Goal: Task Accomplishment & Management: Manage account settings

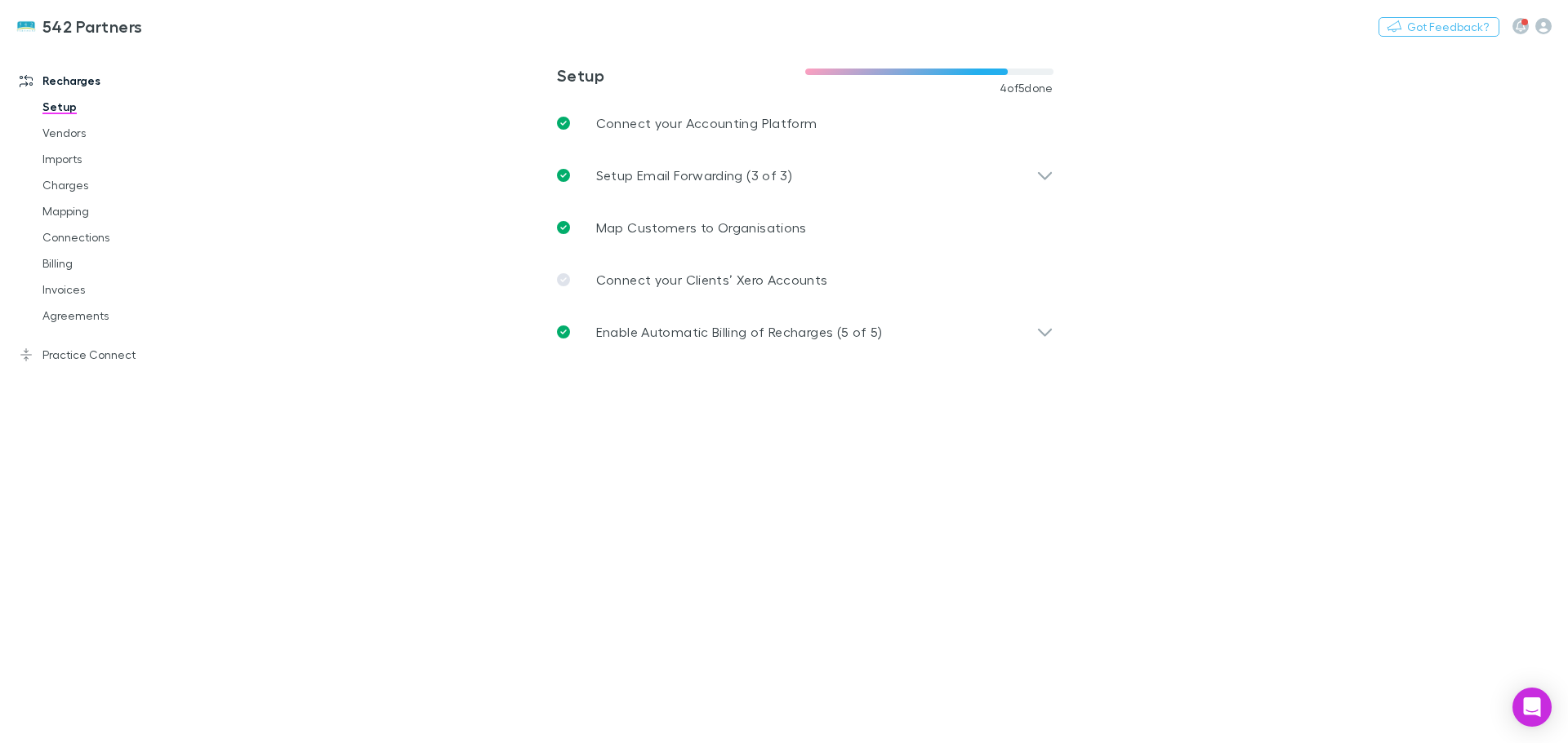
click at [85, 33] on h3 "542 Partners" at bounding box center [92, 26] width 100 height 20
click at [57, 239] on link "Connections" at bounding box center [122, 237] width 194 height 26
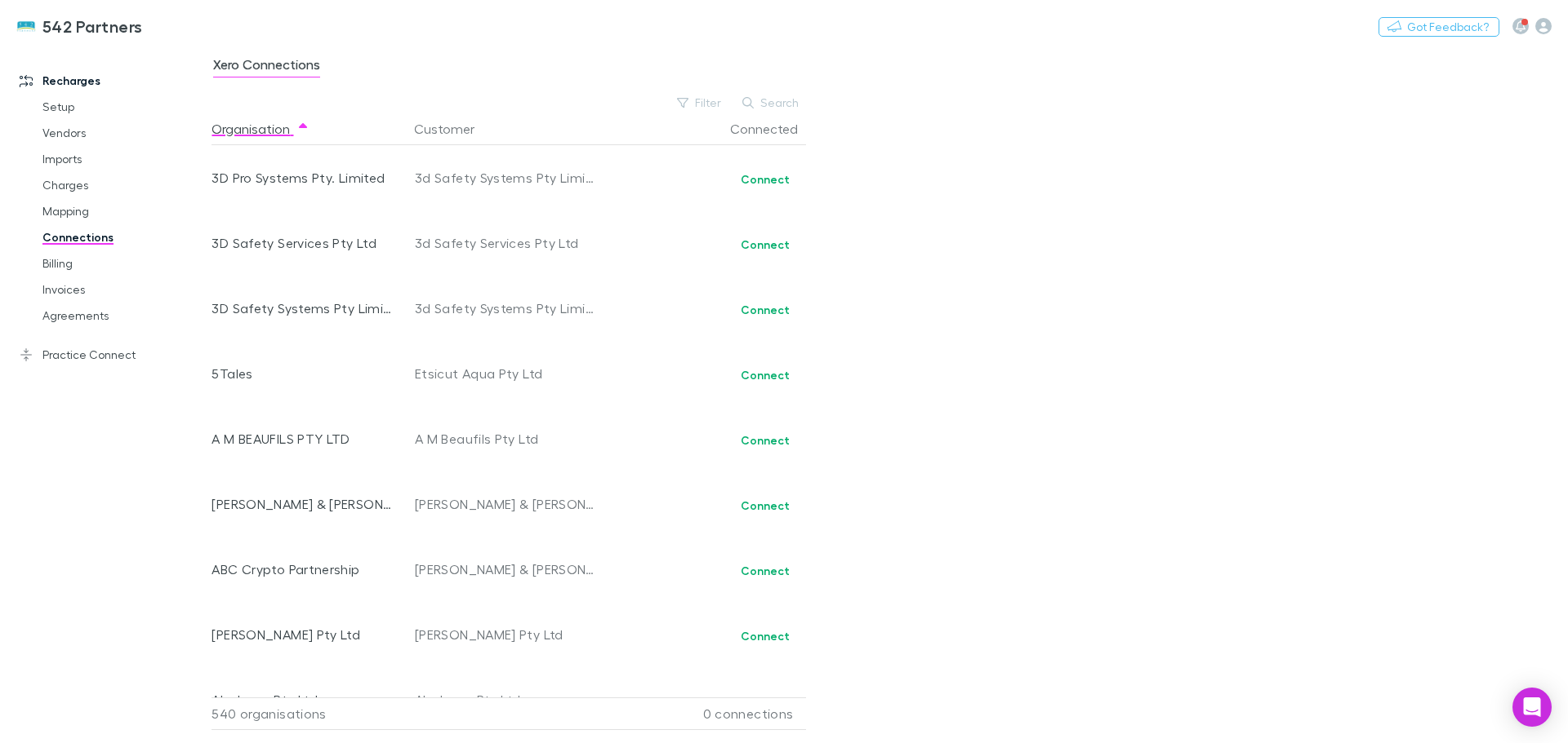
click at [68, 107] on link "Setup" at bounding box center [122, 107] width 194 height 26
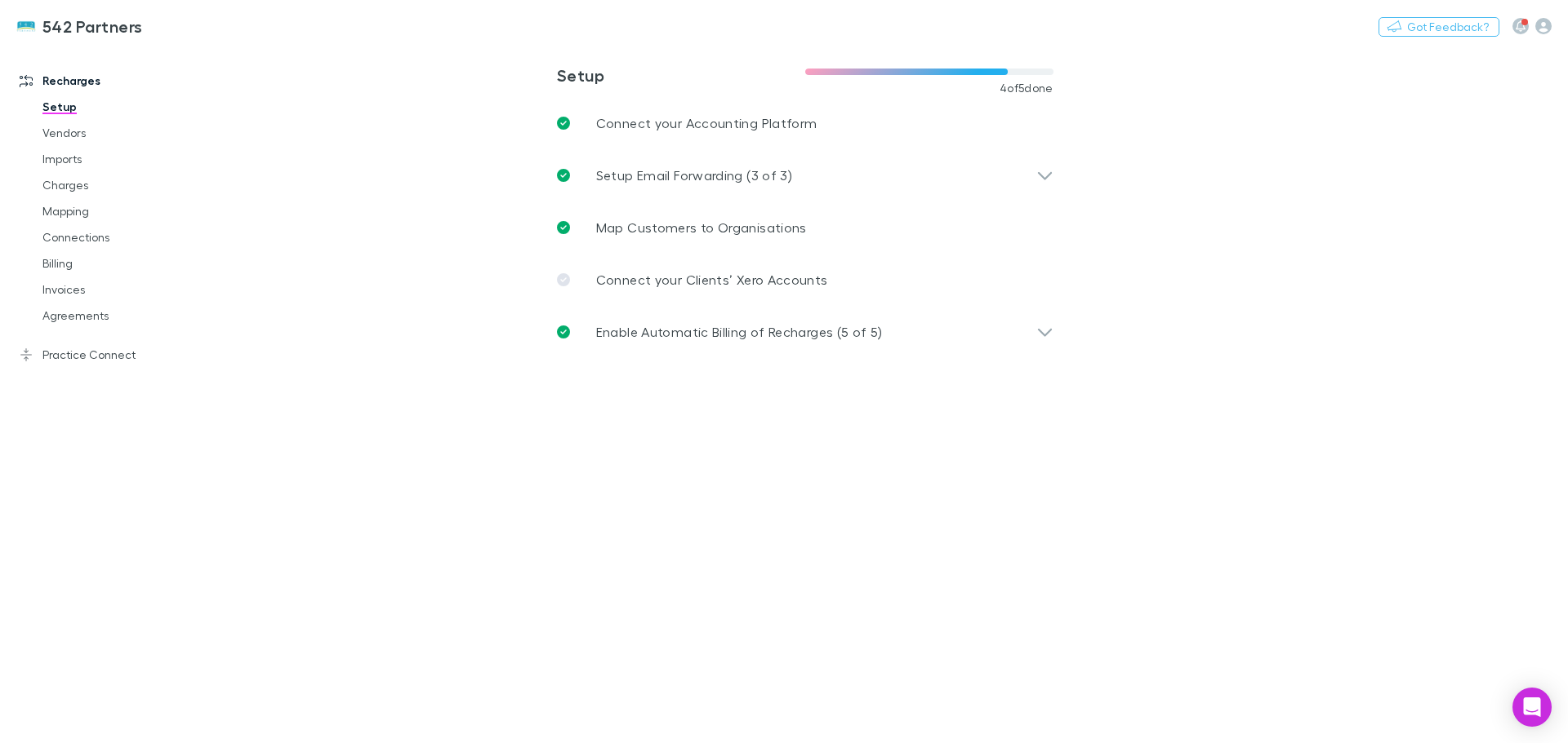
click at [1545, 24] on icon "button" at bounding box center [1543, 26] width 16 height 16
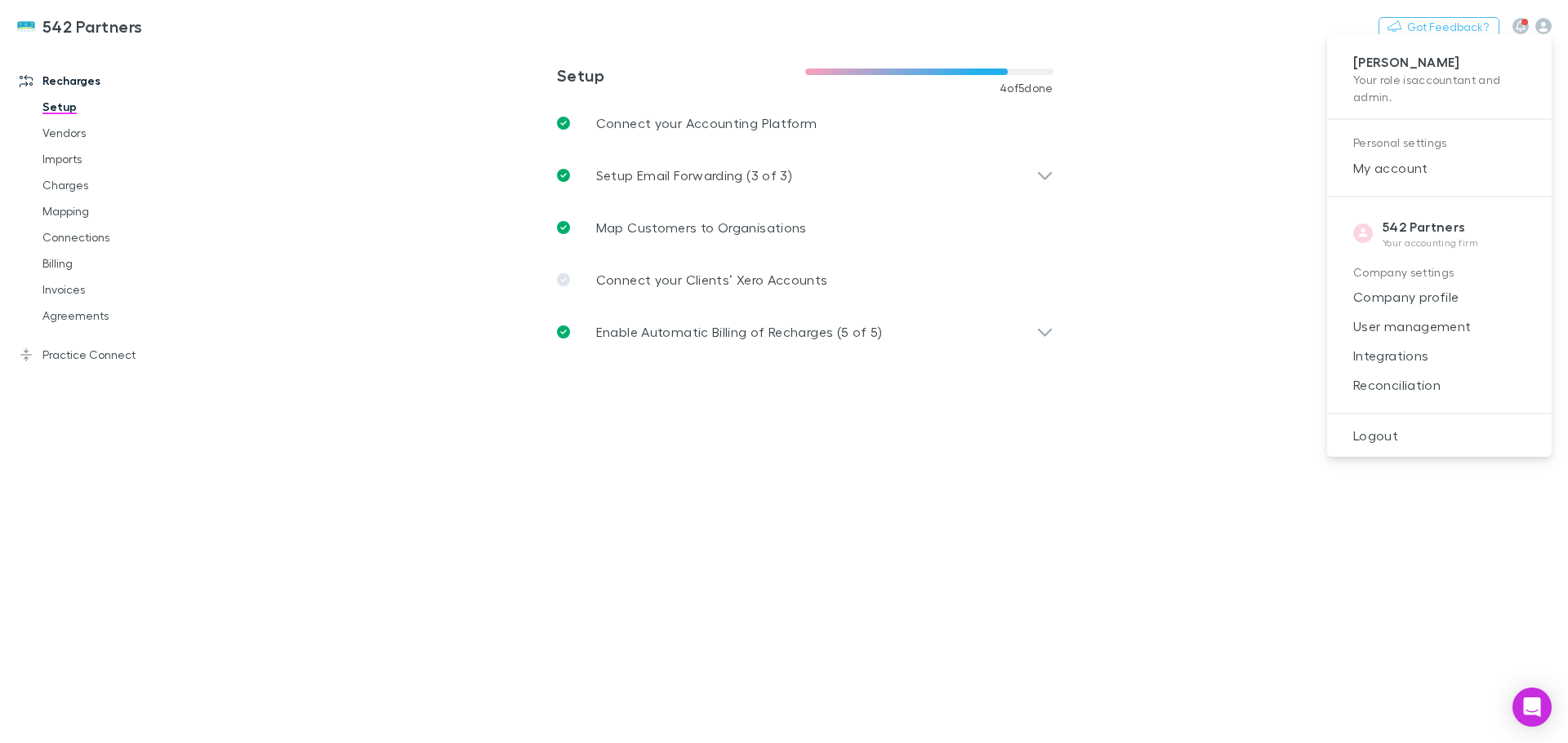
click at [1387, 298] on span "Company profile" at bounding box center [1439, 297] width 198 height 20
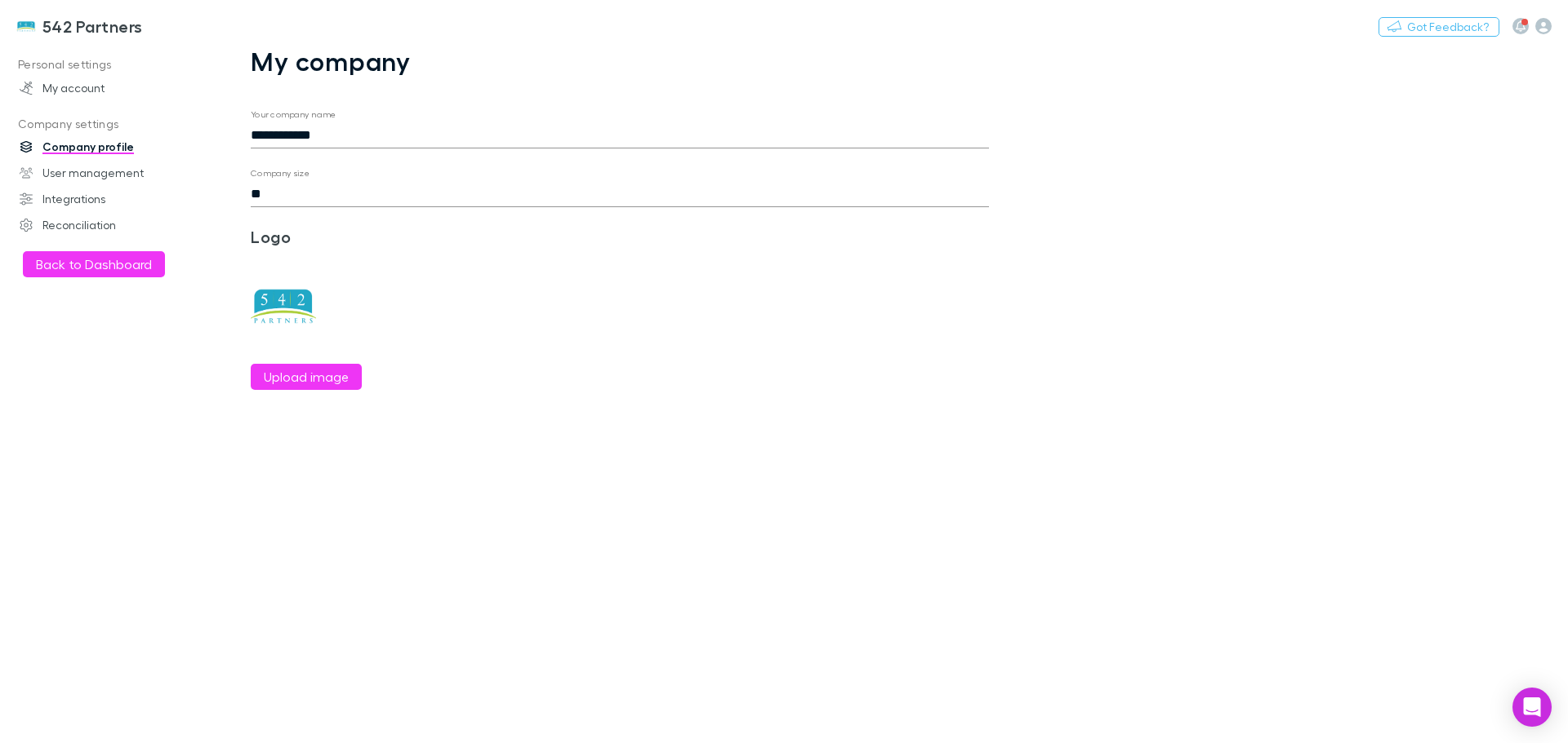
click at [66, 180] on link "User management" at bounding box center [112, 173] width 217 height 26
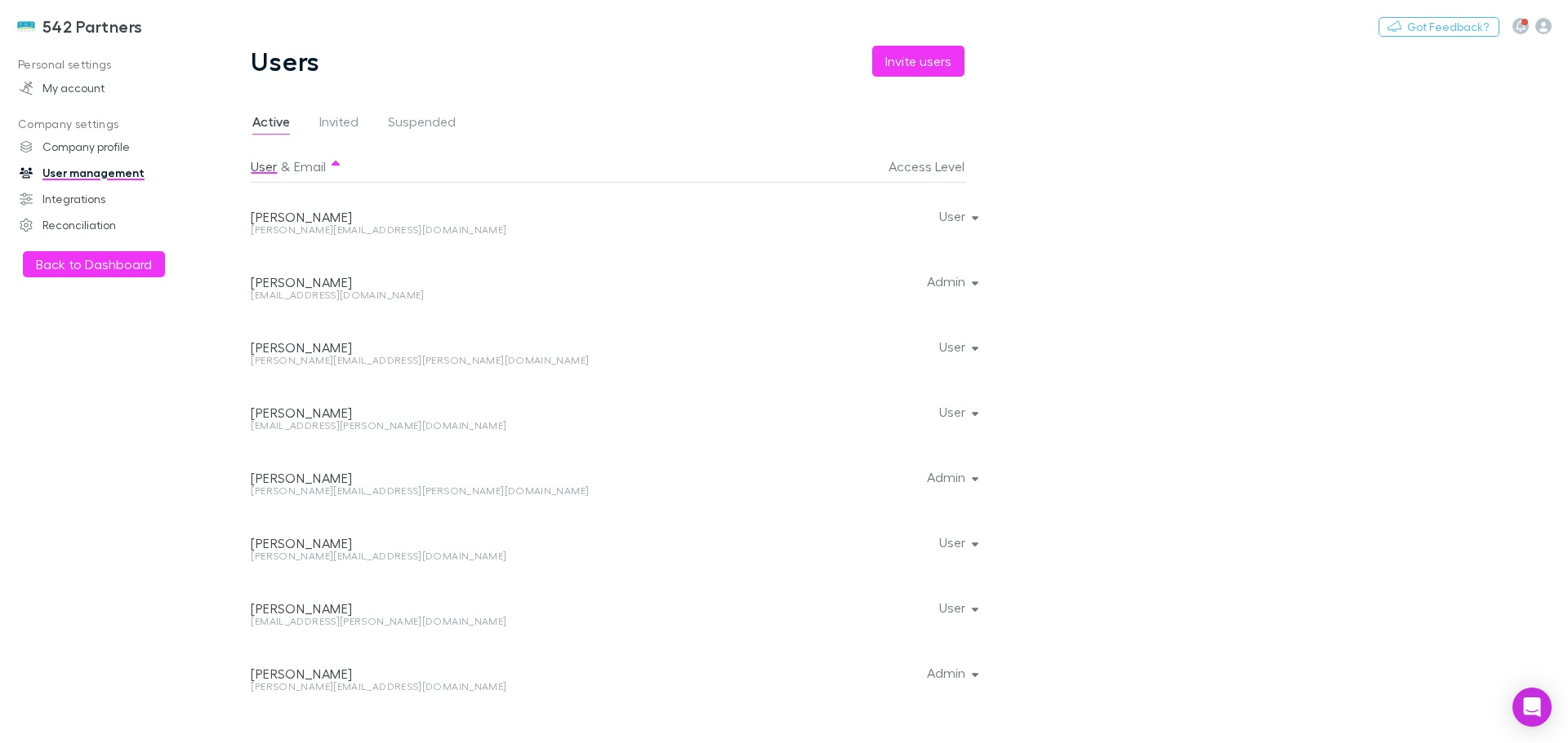
click at [904, 73] on button "Invite users" at bounding box center [918, 61] width 92 height 31
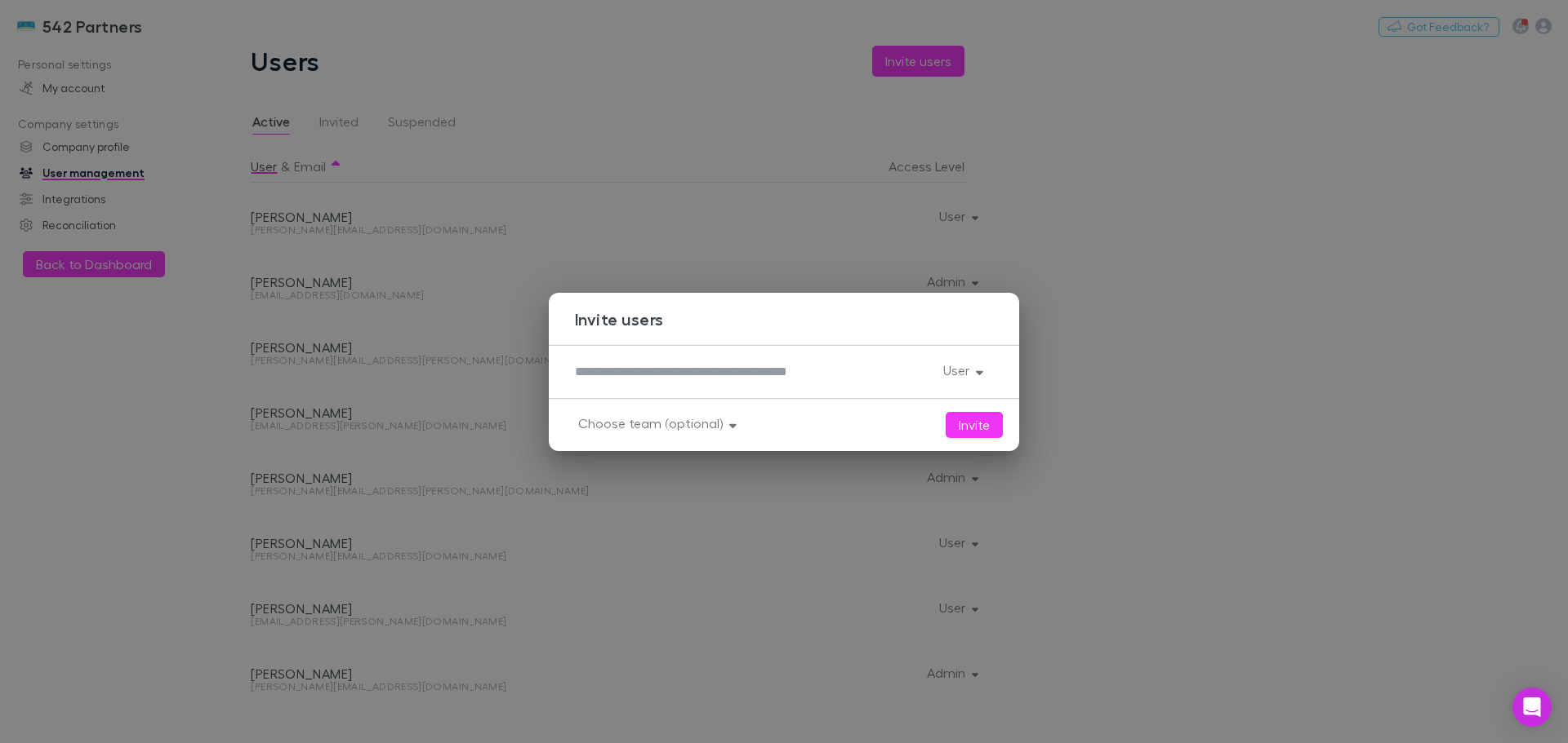
click at [724, 371] on textarea at bounding box center [752, 372] width 355 height 19
click at [631, 374] on textarea "**********" at bounding box center [751, 372] width 354 height 19
click at [586, 372] on textarea "**********" at bounding box center [751, 372] width 354 height 19
type textarea "**********"
click at [981, 372] on button "User" at bounding box center [961, 371] width 63 height 23
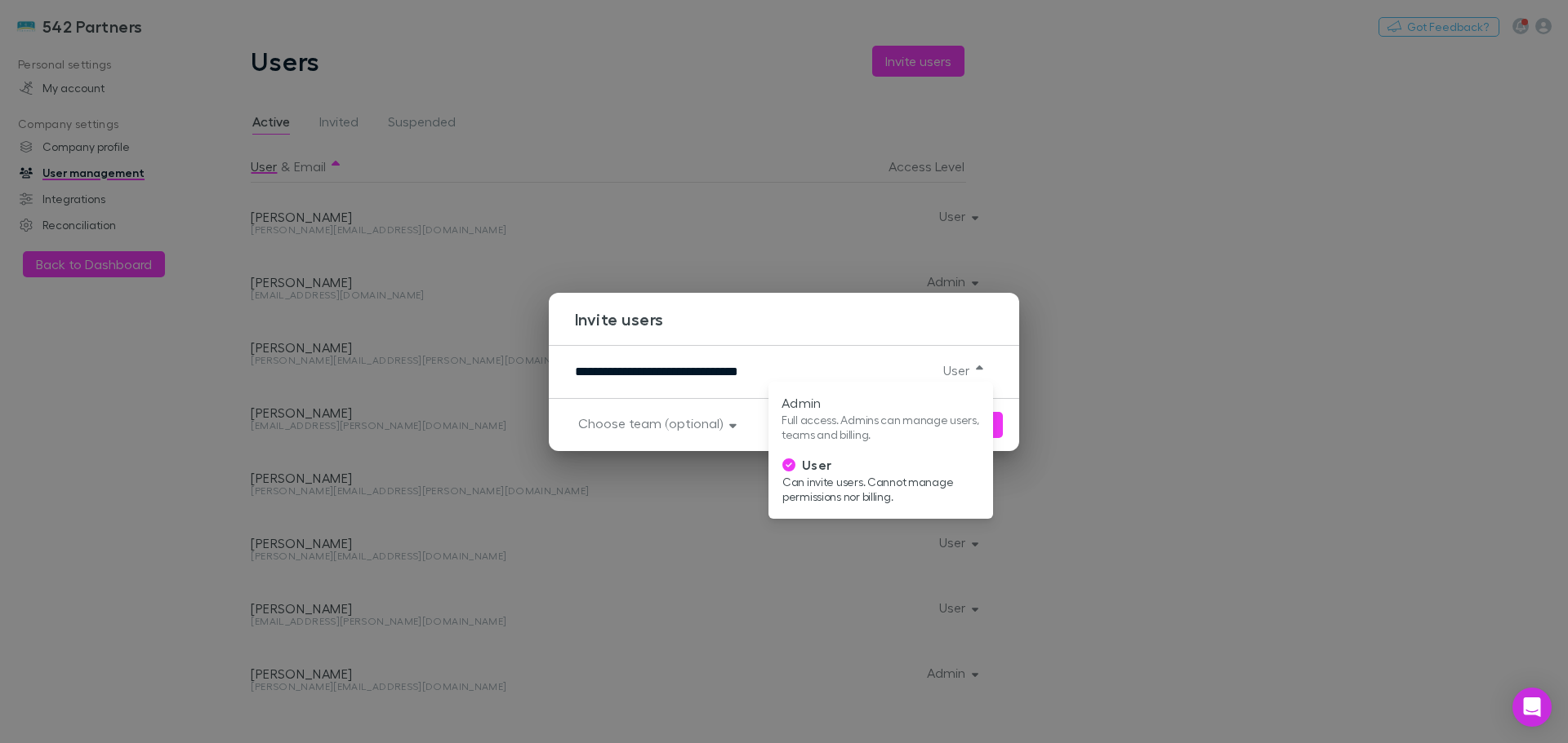
drag, startPoint x: 649, startPoint y: 440, endPoint x: 691, endPoint y: 429, distance: 43.4
click at [649, 440] on div at bounding box center [784, 372] width 1568 height 743
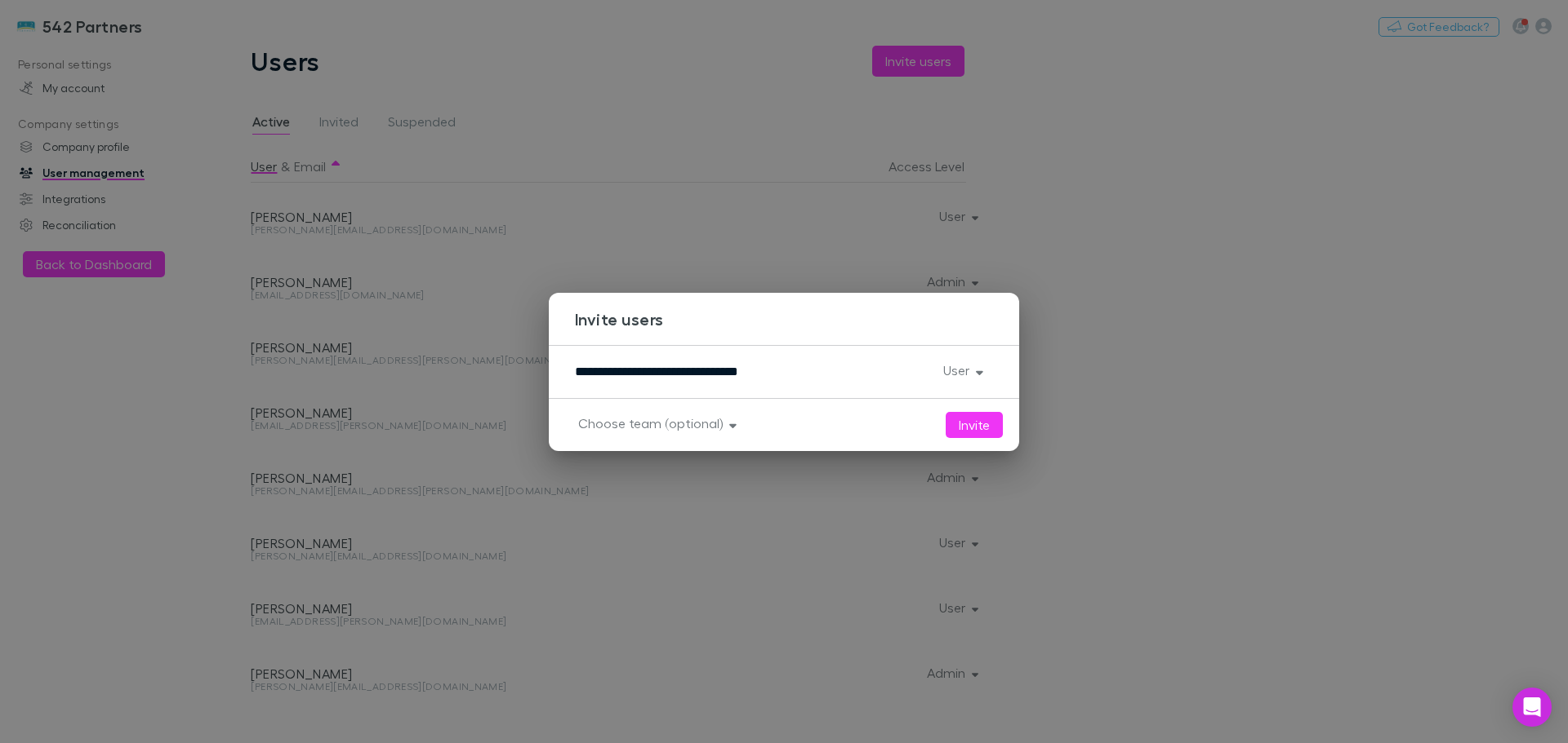
click at [977, 421] on button "Invite" at bounding box center [974, 425] width 57 height 26
drag, startPoint x: 328, startPoint y: 111, endPoint x: 341, endPoint y: 119, distance: 15.3
click at [329, 112] on div "**********" at bounding box center [784, 372] width 1568 height 743
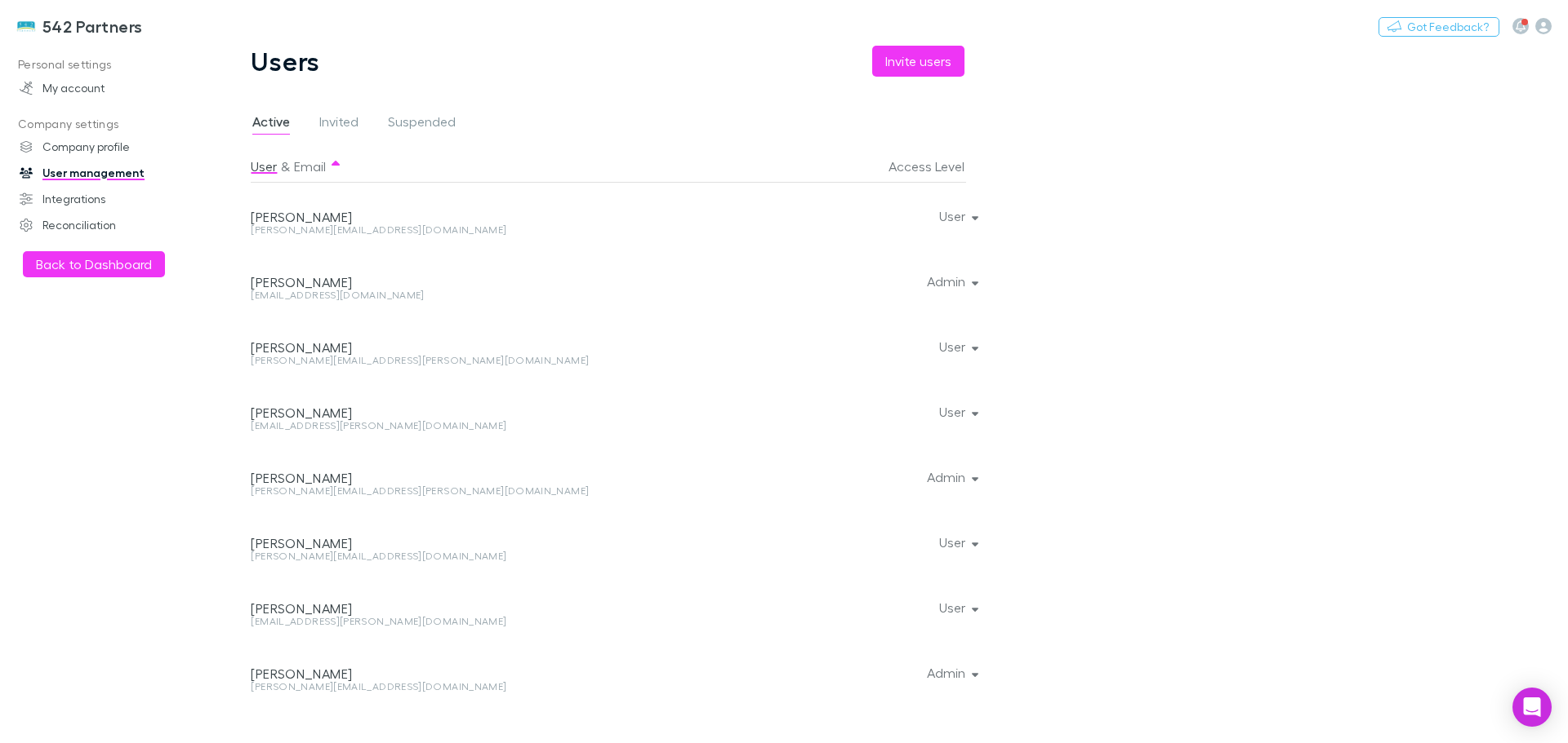
click at [341, 119] on span "Invited" at bounding box center [338, 124] width 39 height 22
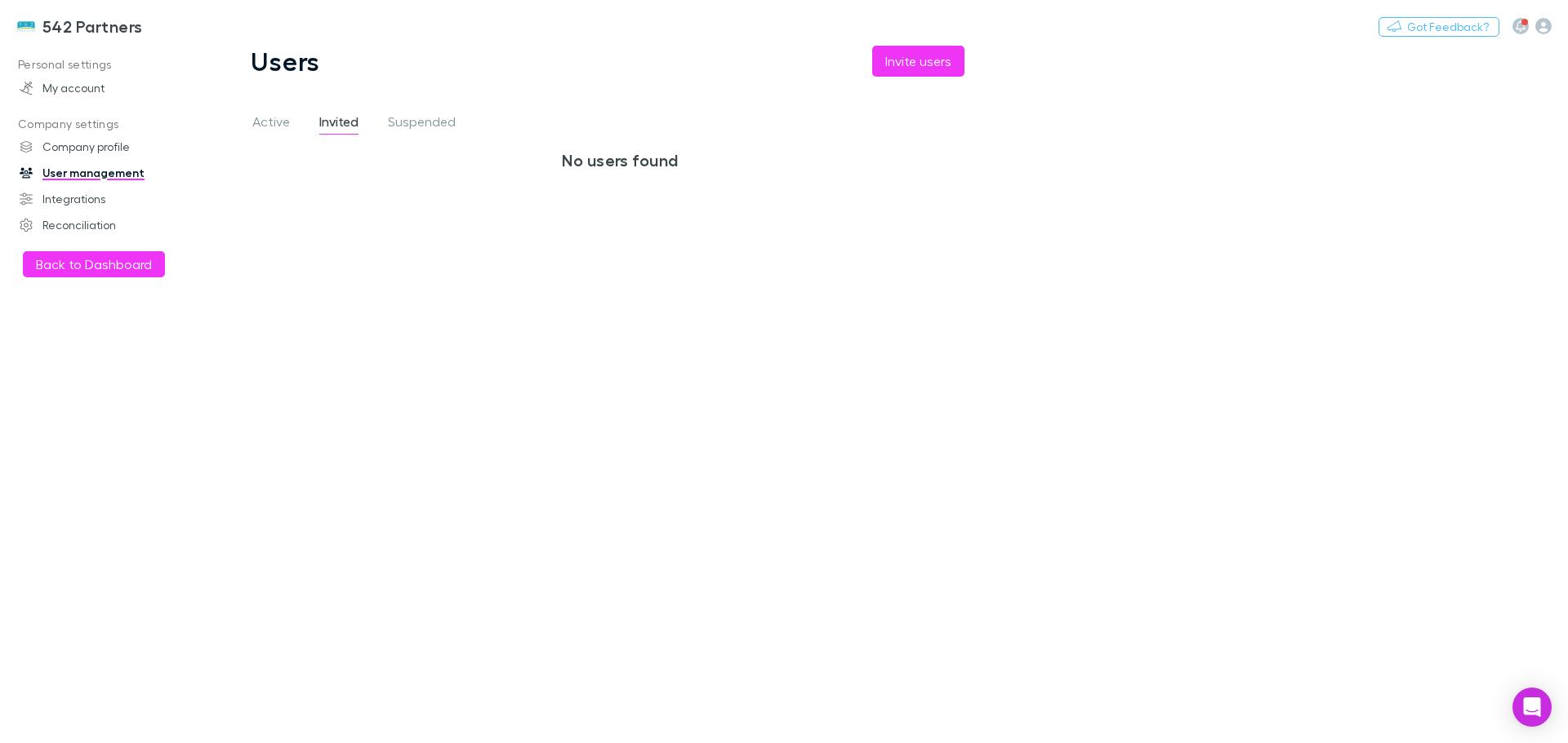
click at [267, 117] on span "Active" at bounding box center [272, 124] width 38 height 22
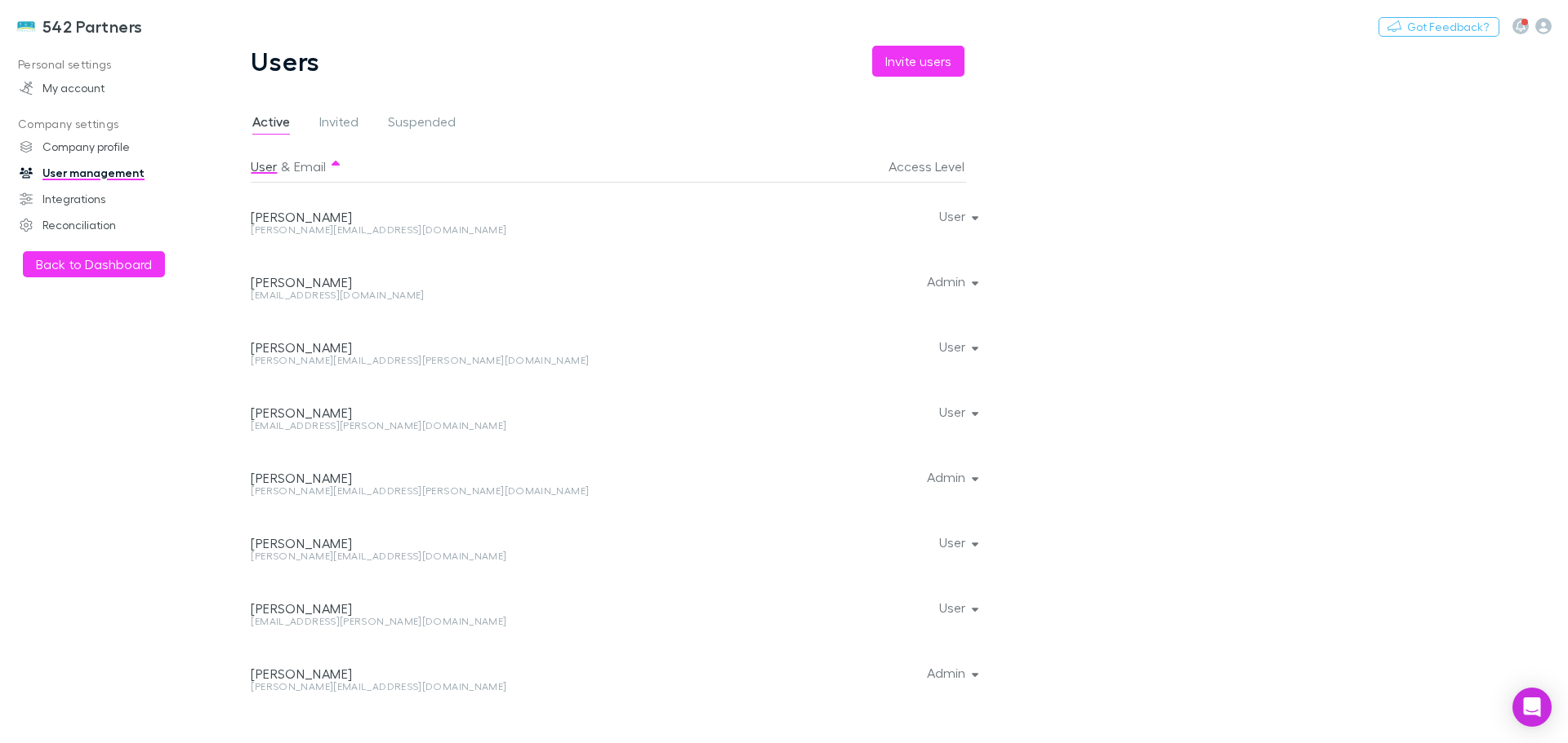
click at [323, 163] on button "Email" at bounding box center [310, 166] width 32 height 33
click at [345, 124] on span "Invited" at bounding box center [338, 124] width 39 height 22
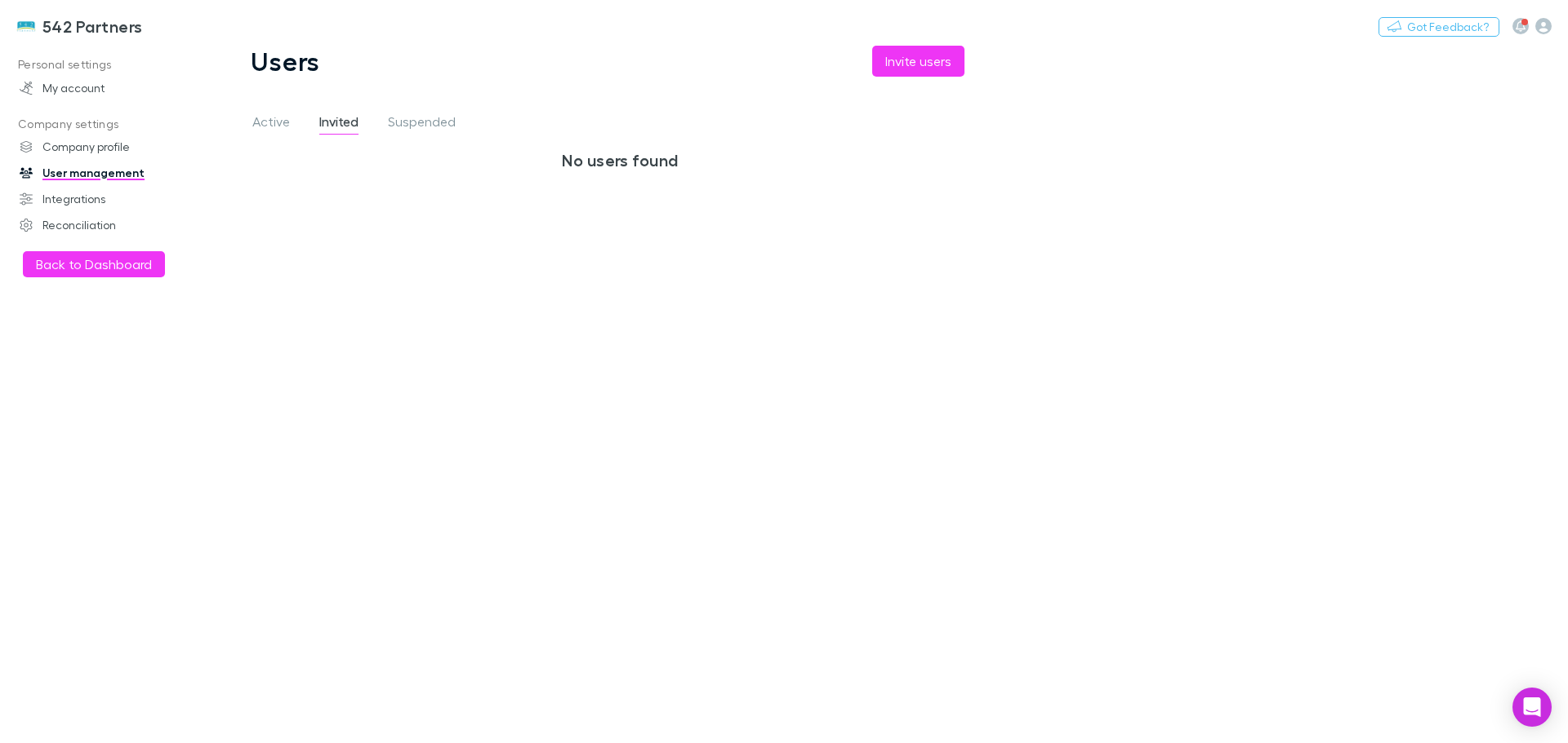
click at [281, 122] on span "Active" at bounding box center [272, 124] width 38 height 22
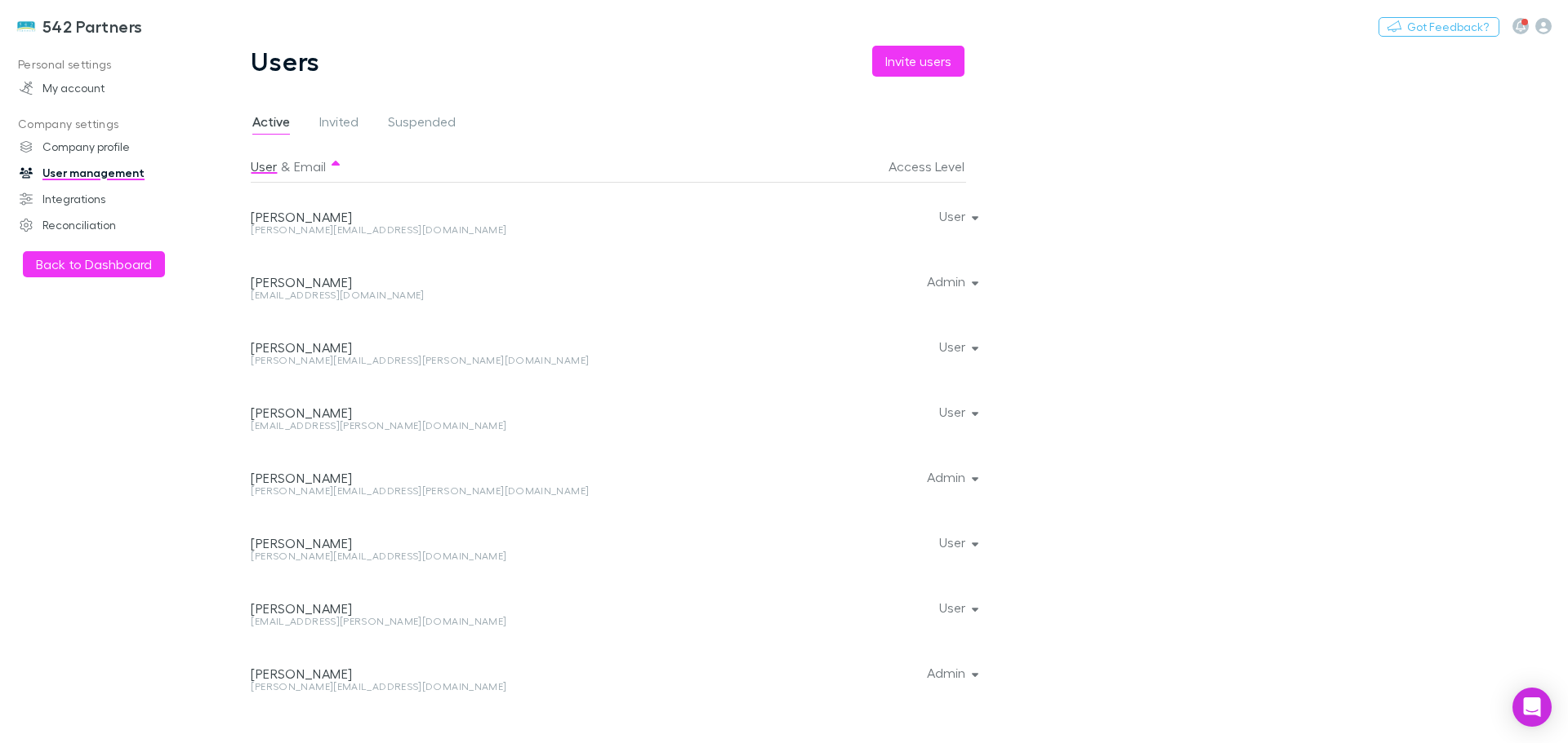
click at [906, 66] on button "Invite users" at bounding box center [918, 61] width 92 height 31
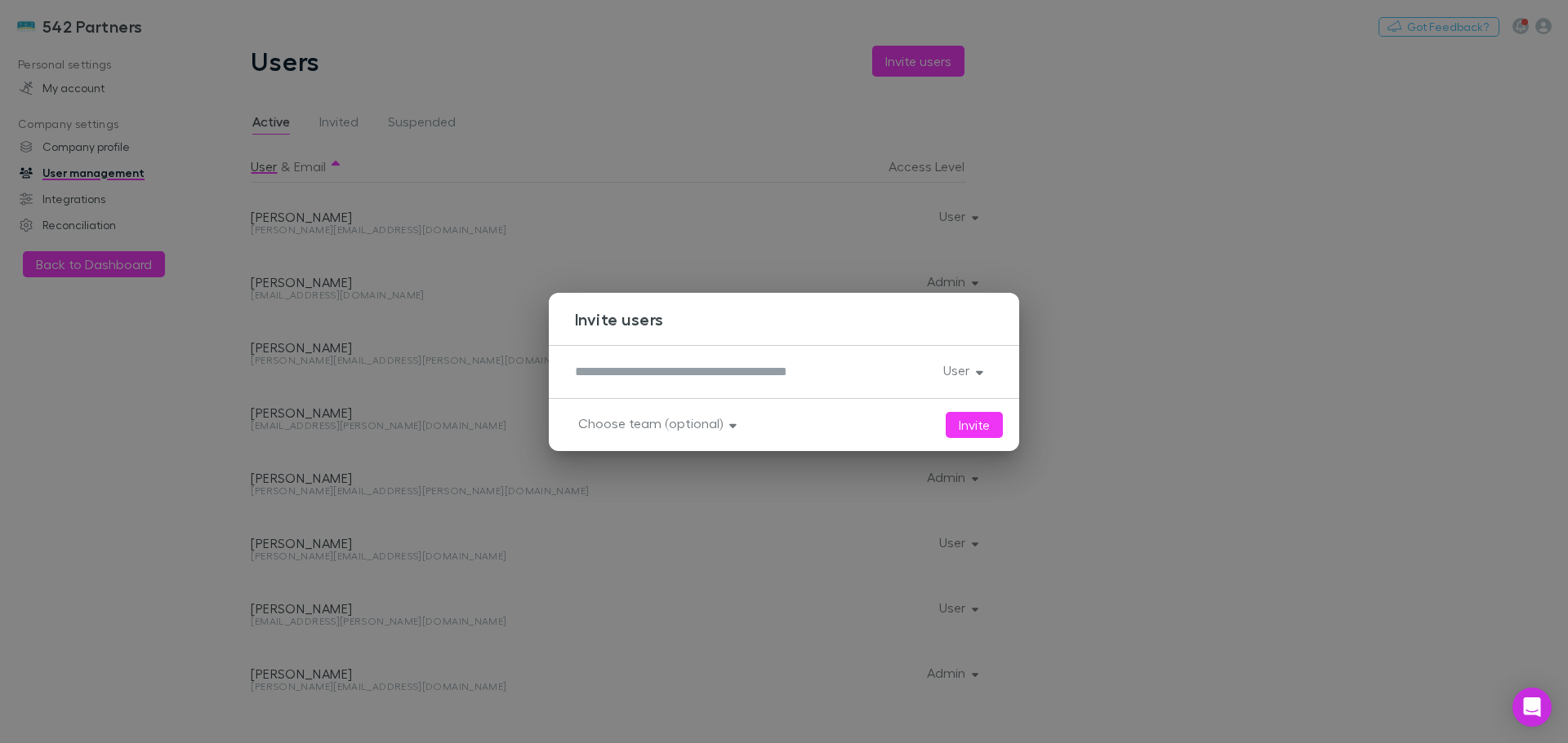
click at [787, 365] on textarea at bounding box center [752, 372] width 355 height 19
click at [969, 421] on button "Invite" at bounding box center [974, 425] width 57 height 26
drag, startPoint x: 789, startPoint y: 379, endPoint x: 574, endPoint y: 378, distance: 215.0
click at [574, 378] on div "**********" at bounding box center [783, 372] width 470 height 53
type textarea "*"
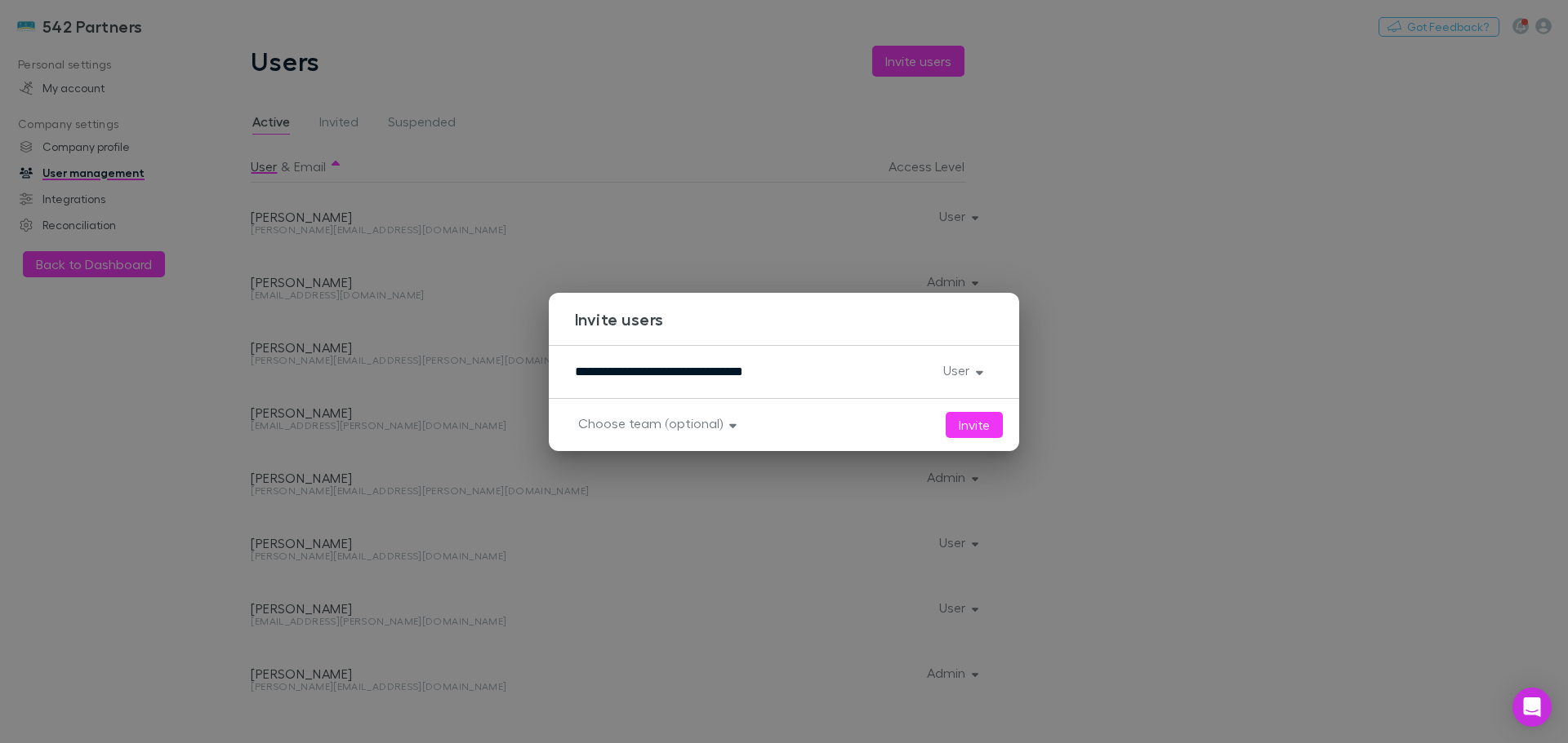
type textarea "**********"
click at [970, 422] on button "Invite" at bounding box center [974, 425] width 57 height 26
click at [980, 372] on icon "button" at bounding box center [979, 372] width 8 height 4
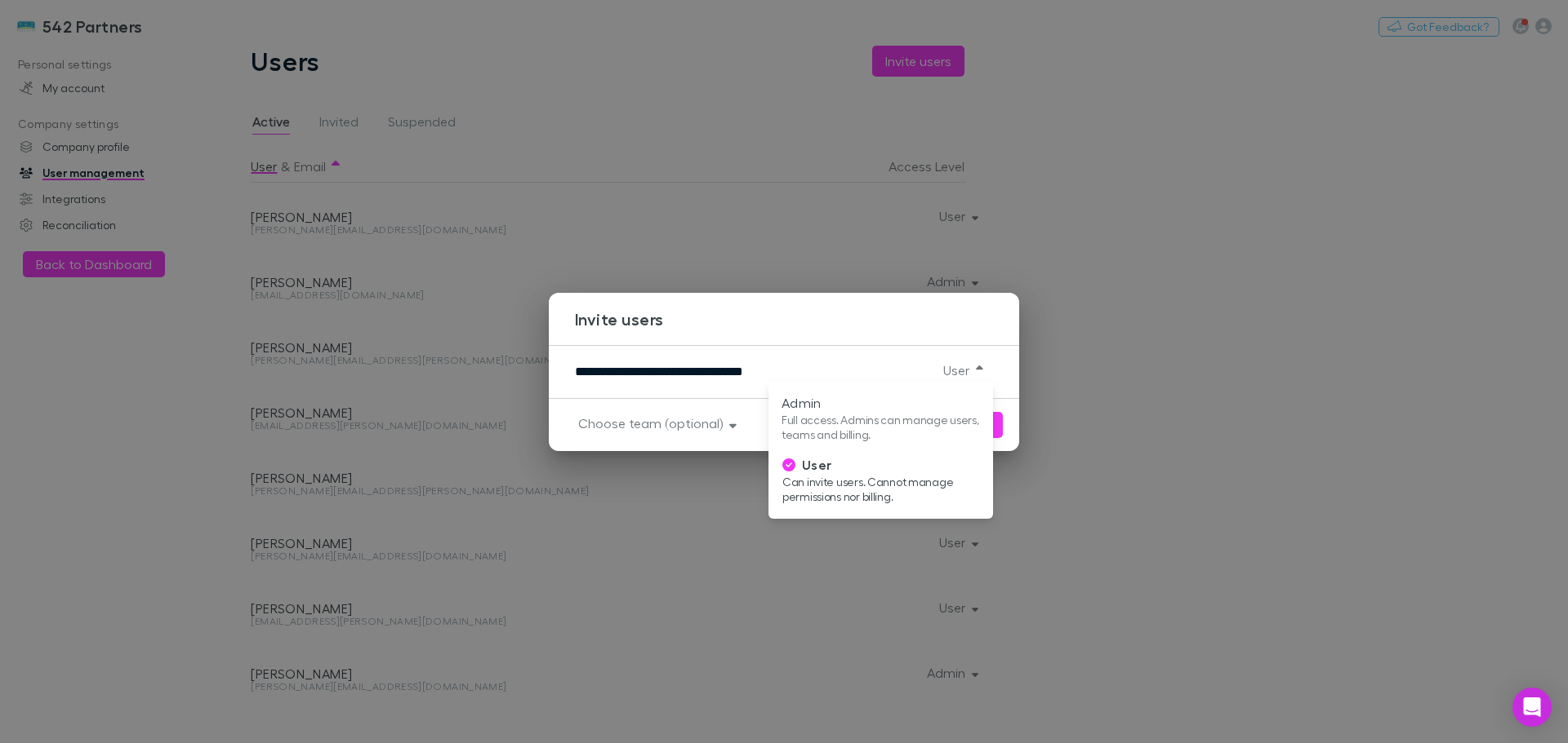
click at [1149, 478] on div at bounding box center [784, 372] width 1568 height 743
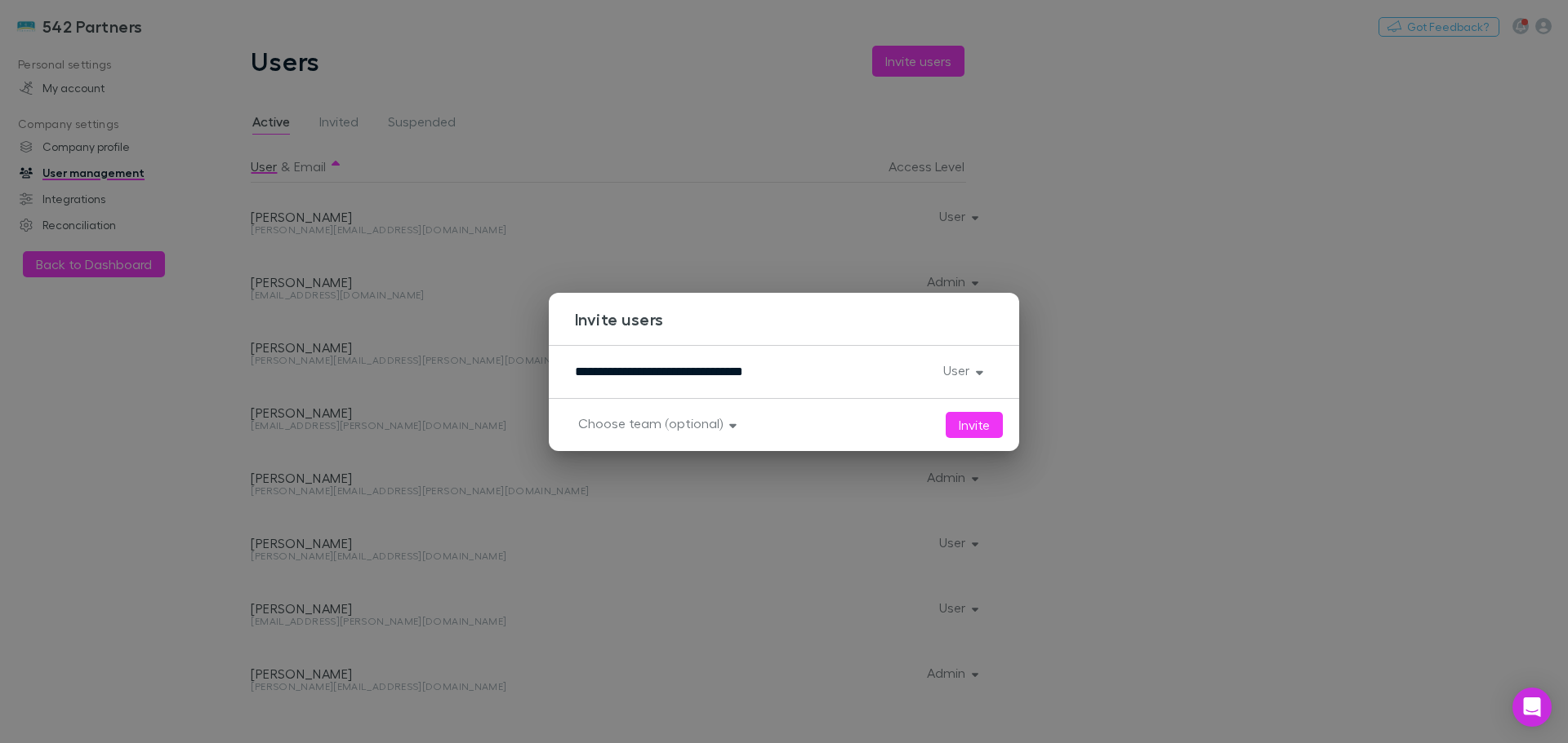
drag, startPoint x: 1126, startPoint y: 433, endPoint x: 749, endPoint y: 340, distance: 388.3
click at [1122, 431] on div "**********" at bounding box center [784, 372] width 1568 height 743
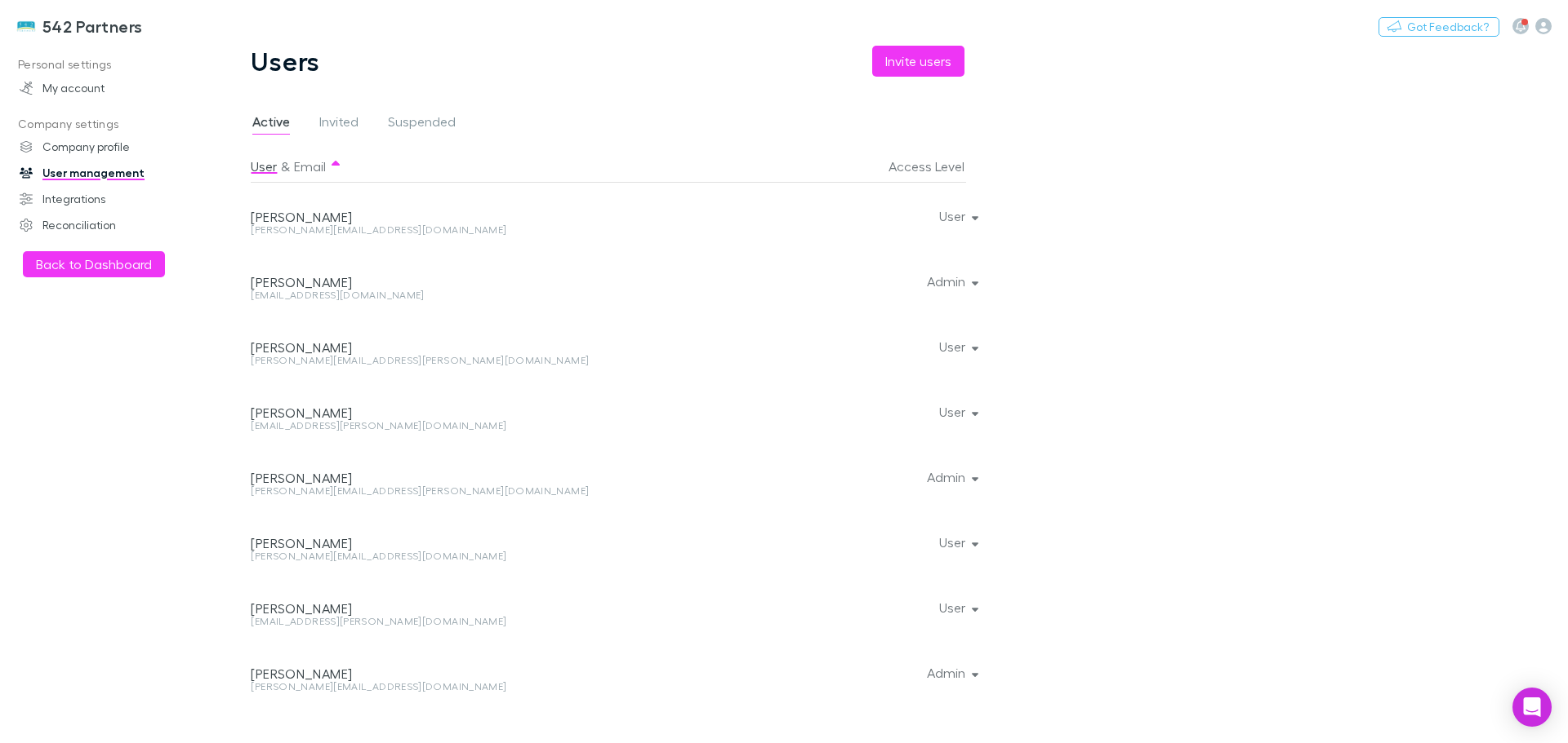
drag, startPoint x: 336, startPoint y: 121, endPoint x: 344, endPoint y: 120, distance: 8.1
click at [339, 120] on span "Invited" at bounding box center [338, 124] width 39 height 22
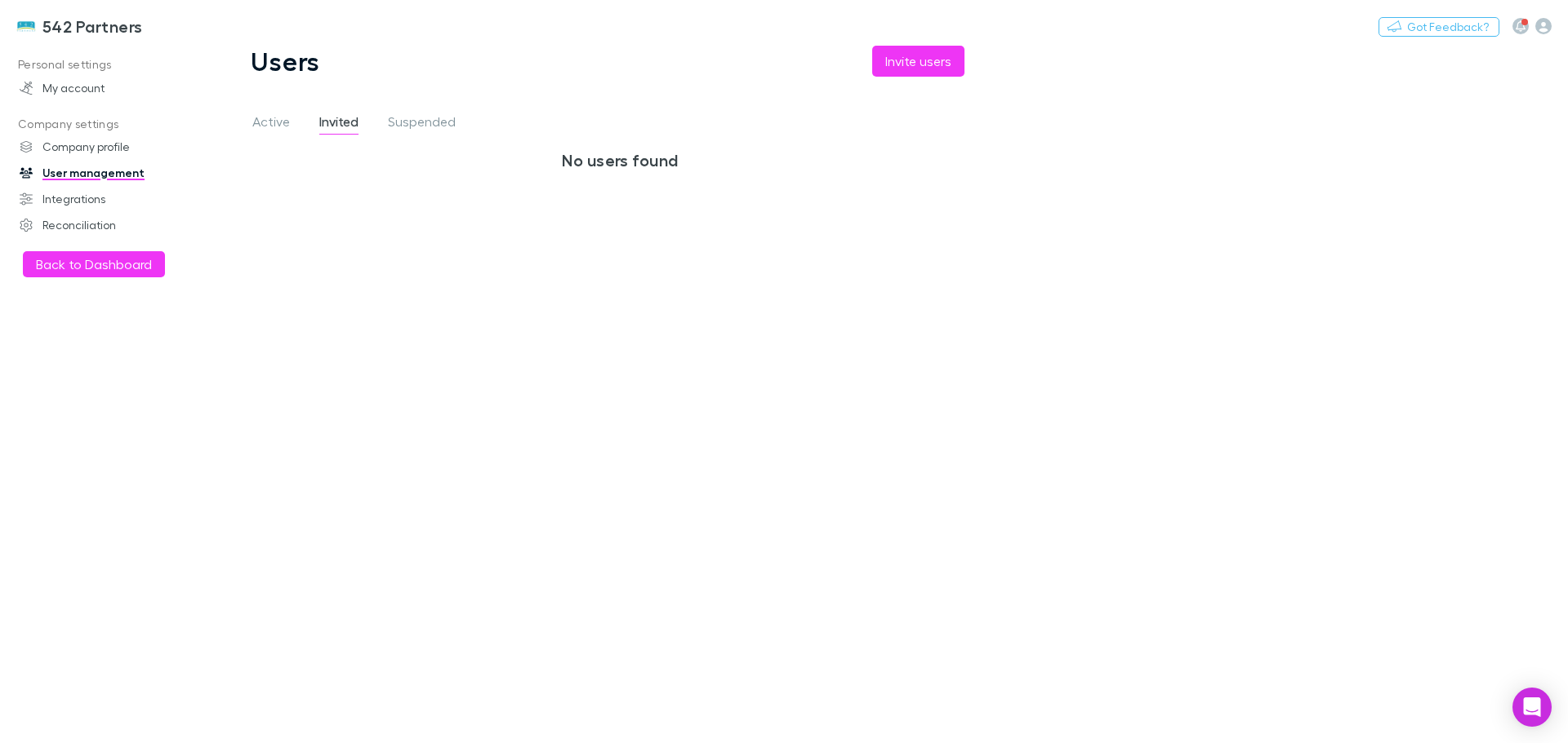
click at [269, 117] on span "Active" at bounding box center [272, 124] width 38 height 22
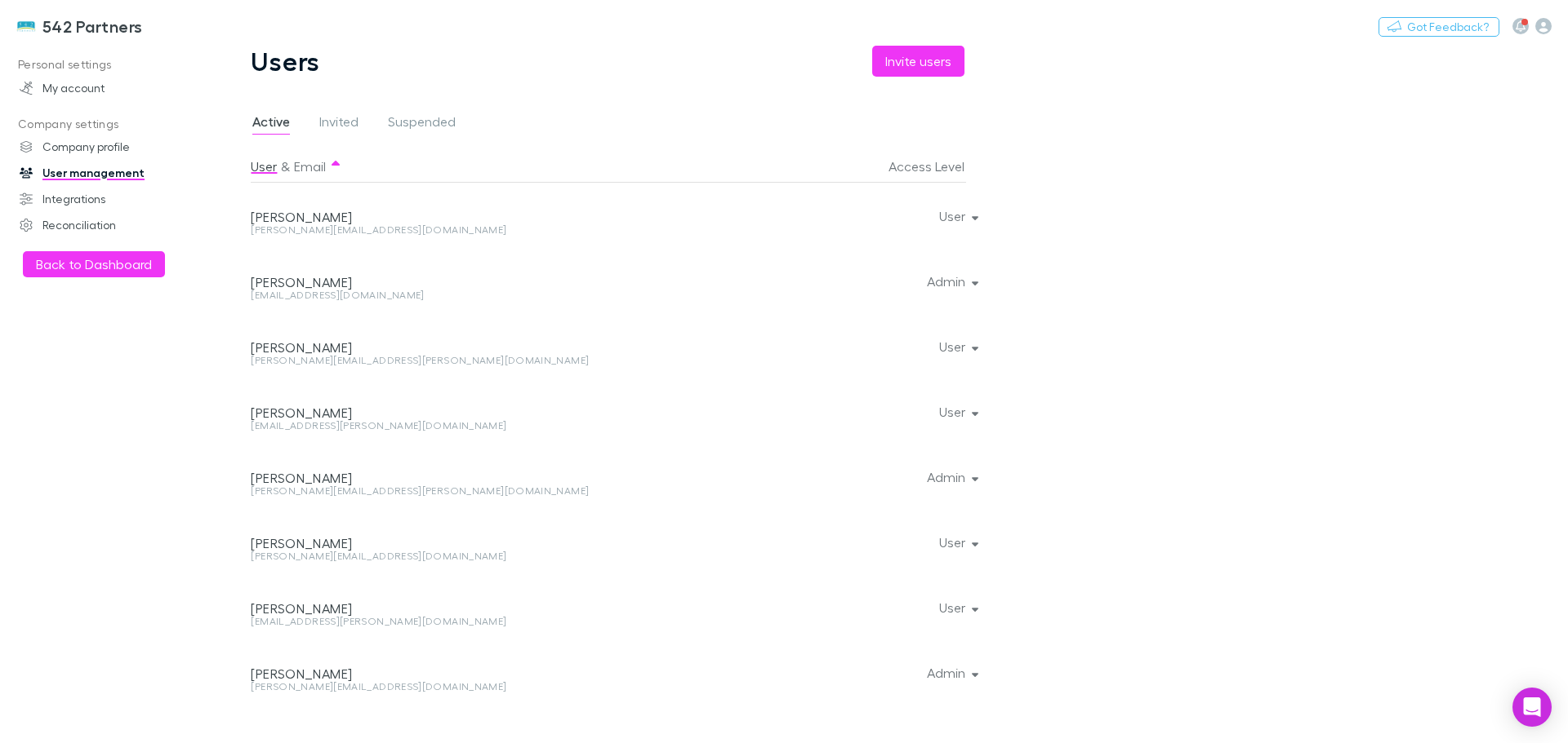
click at [1143, 390] on main "Users Invite users Active Invited Suspended User & Email Access Level Adam Brow…" at bounding box center [889, 394] width 1356 height 697
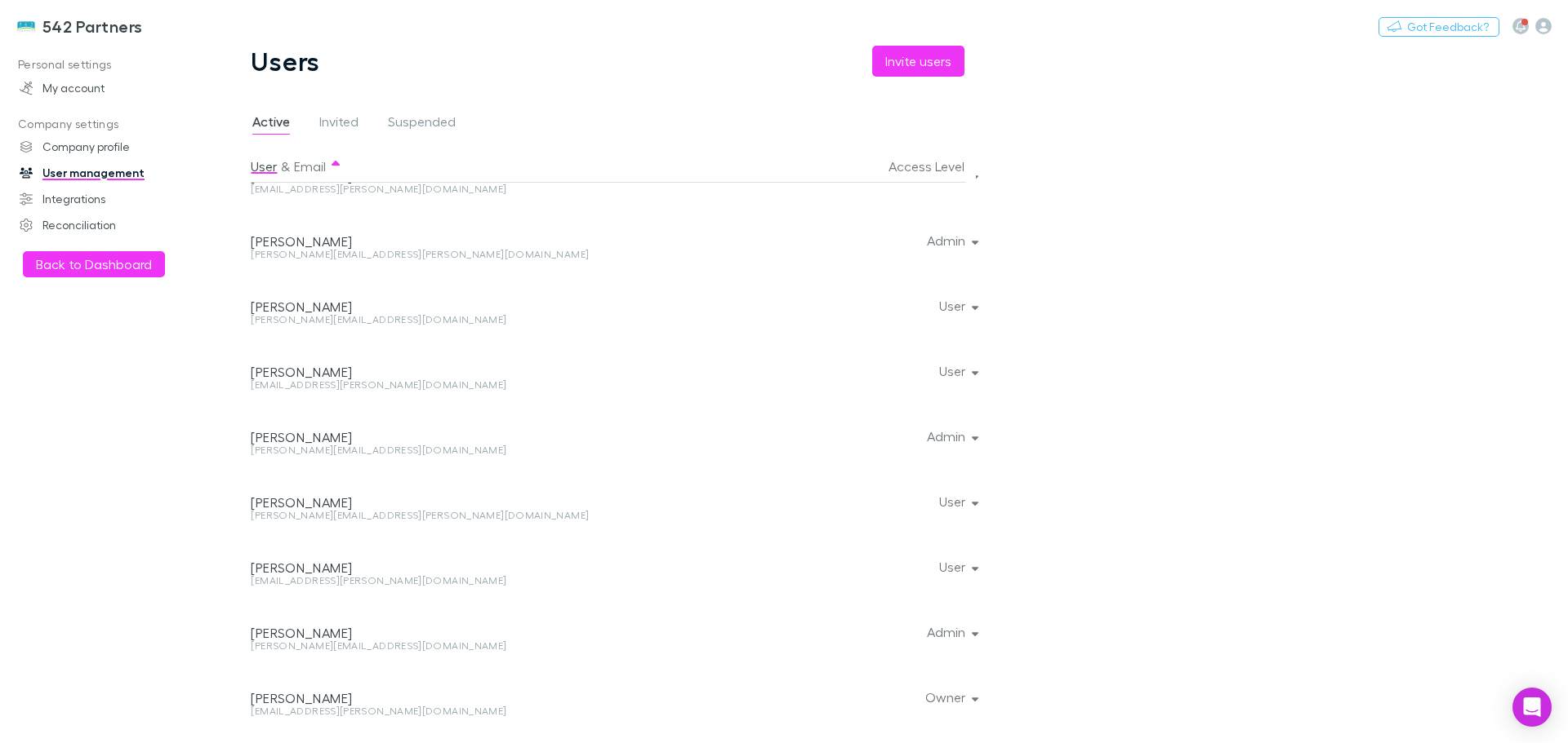
scroll to position [301, 0]
drag, startPoint x: 0, startPoint y: 421, endPoint x: 55, endPoint y: 506, distance: 101.2
click at [56, 508] on div "Personal settings My account Company settings Company profile User management I…" at bounding box center [111, 390] width 223 height 678
drag, startPoint x: 1379, startPoint y: 223, endPoint x: 857, endPoint y: 153, distance: 526.7
click at [1379, 223] on main "Users Invite users Active Invited Suspended User & Email Access Level Adam Brow…" at bounding box center [889, 394] width 1356 height 697
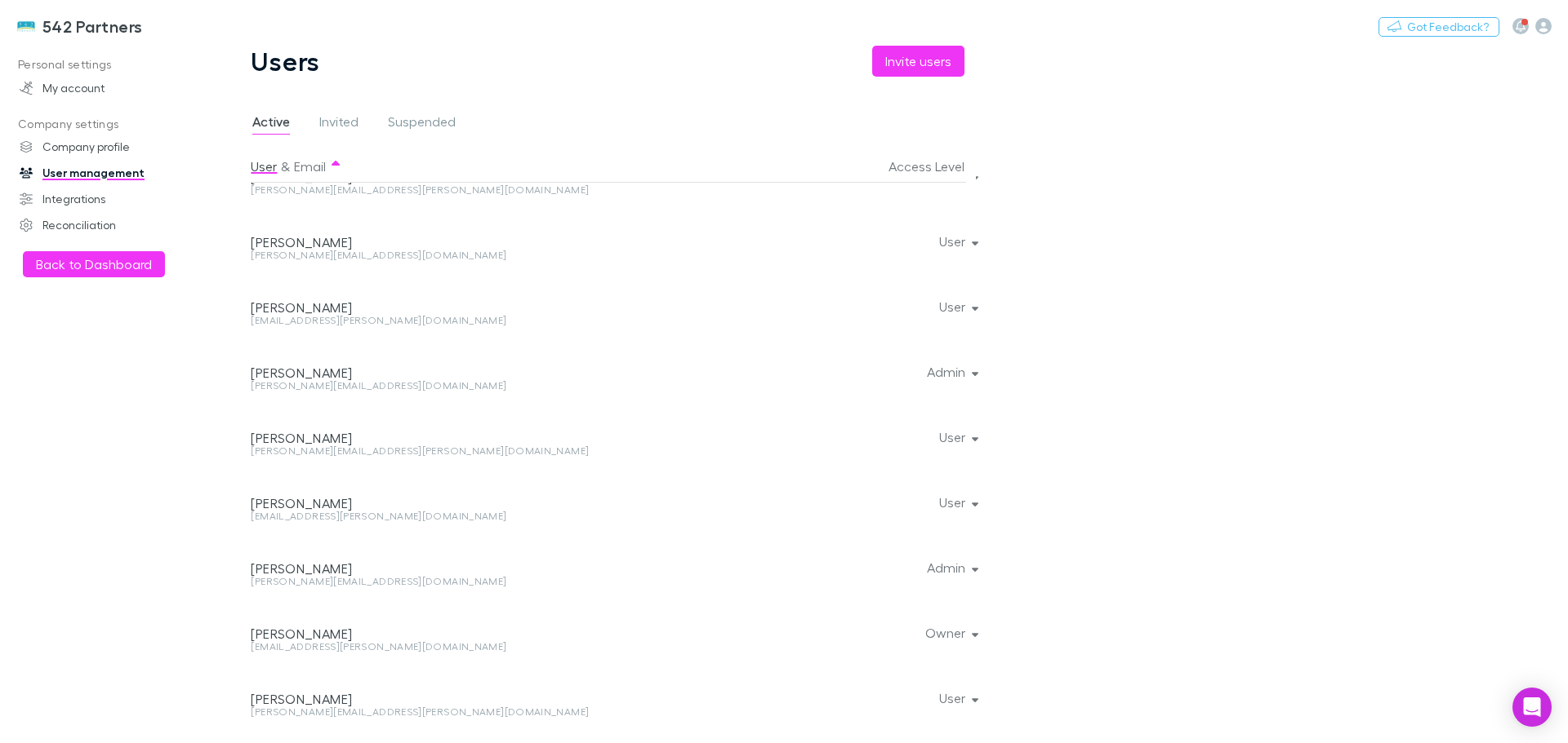
click at [332, 116] on span "Invited" at bounding box center [338, 124] width 39 height 22
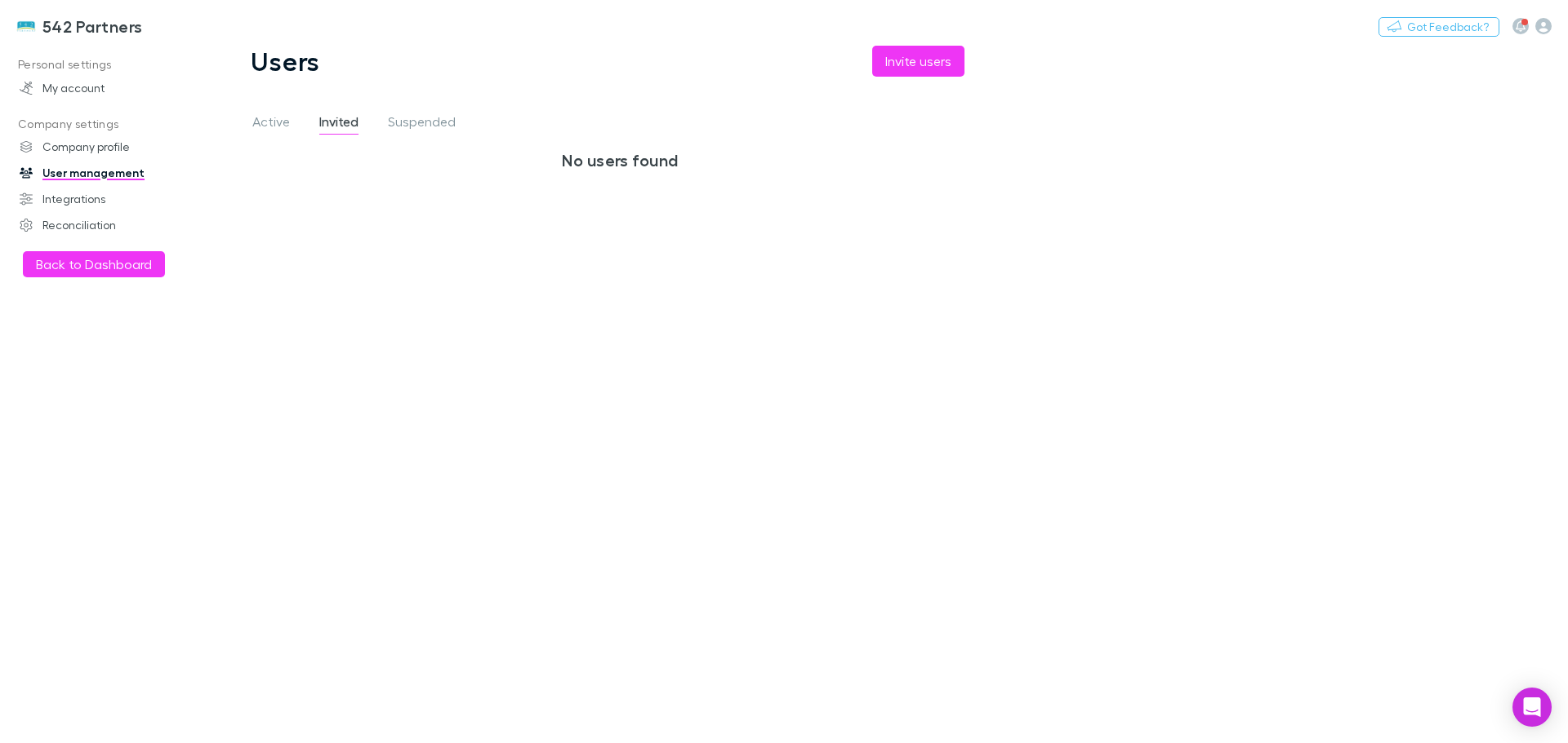
click at [259, 134] on span "Active" at bounding box center [272, 124] width 38 height 22
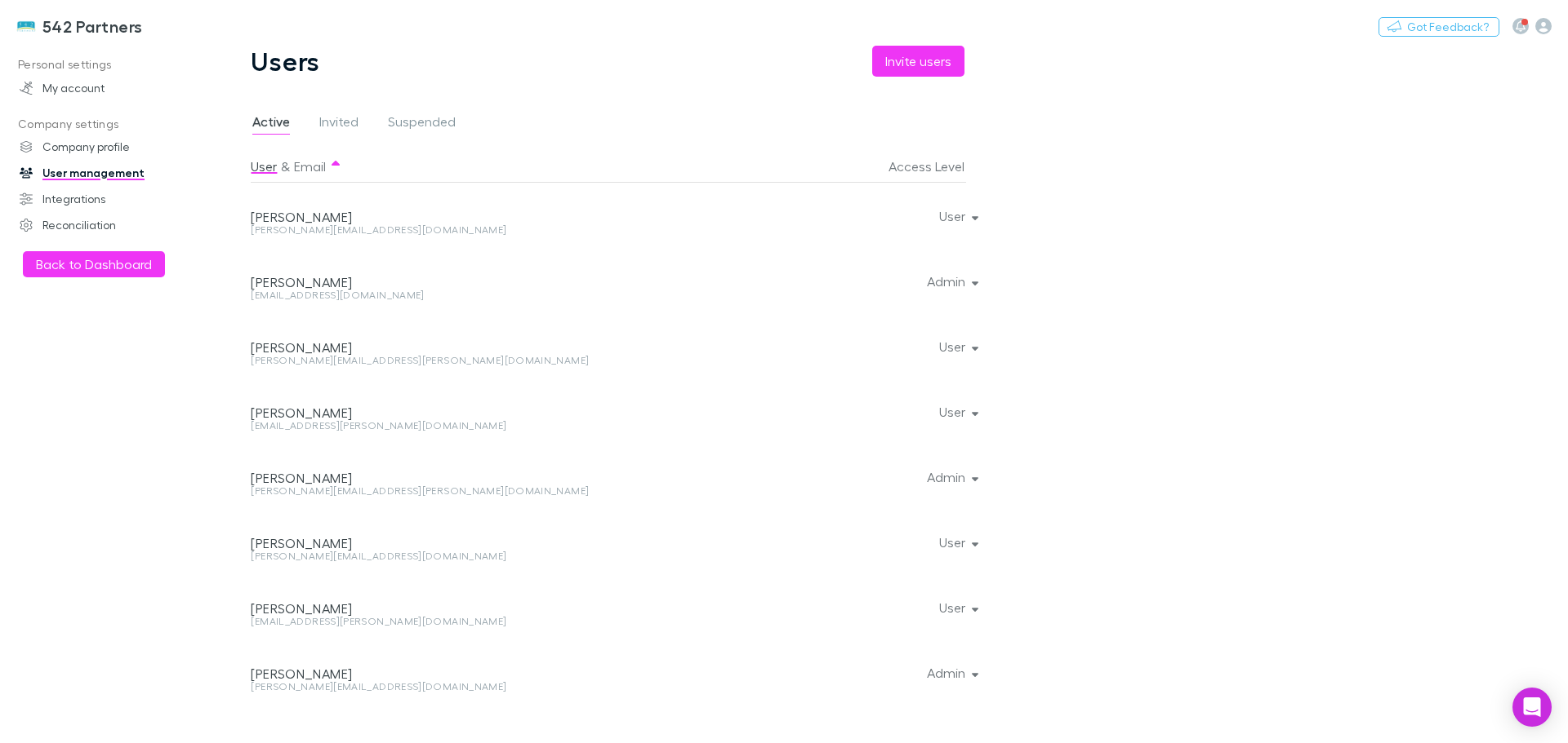
click at [265, 129] on span "Active" at bounding box center [272, 124] width 38 height 22
click at [423, 119] on span "Suspended" at bounding box center [422, 124] width 68 height 22
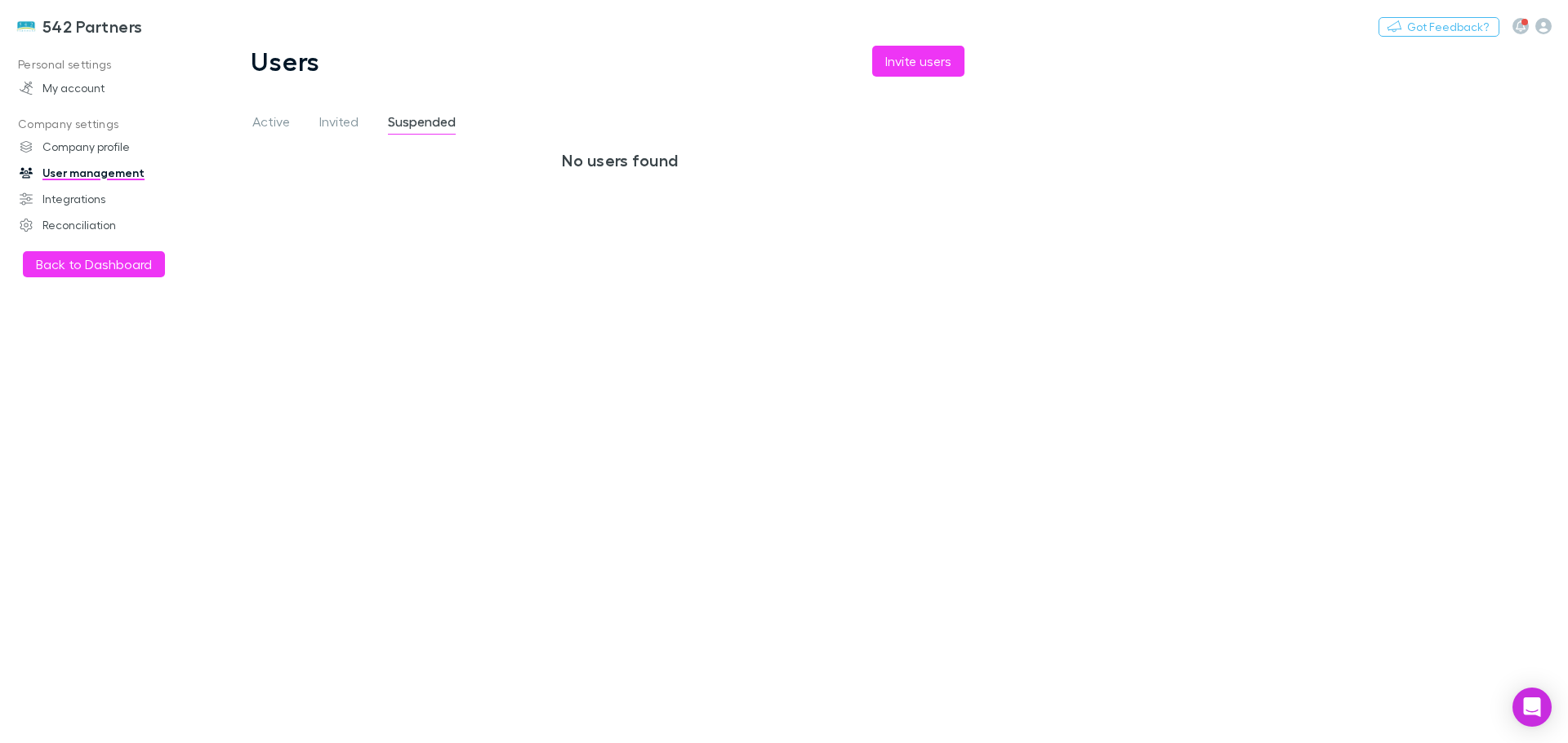
click at [276, 122] on span "Active" at bounding box center [272, 124] width 38 height 22
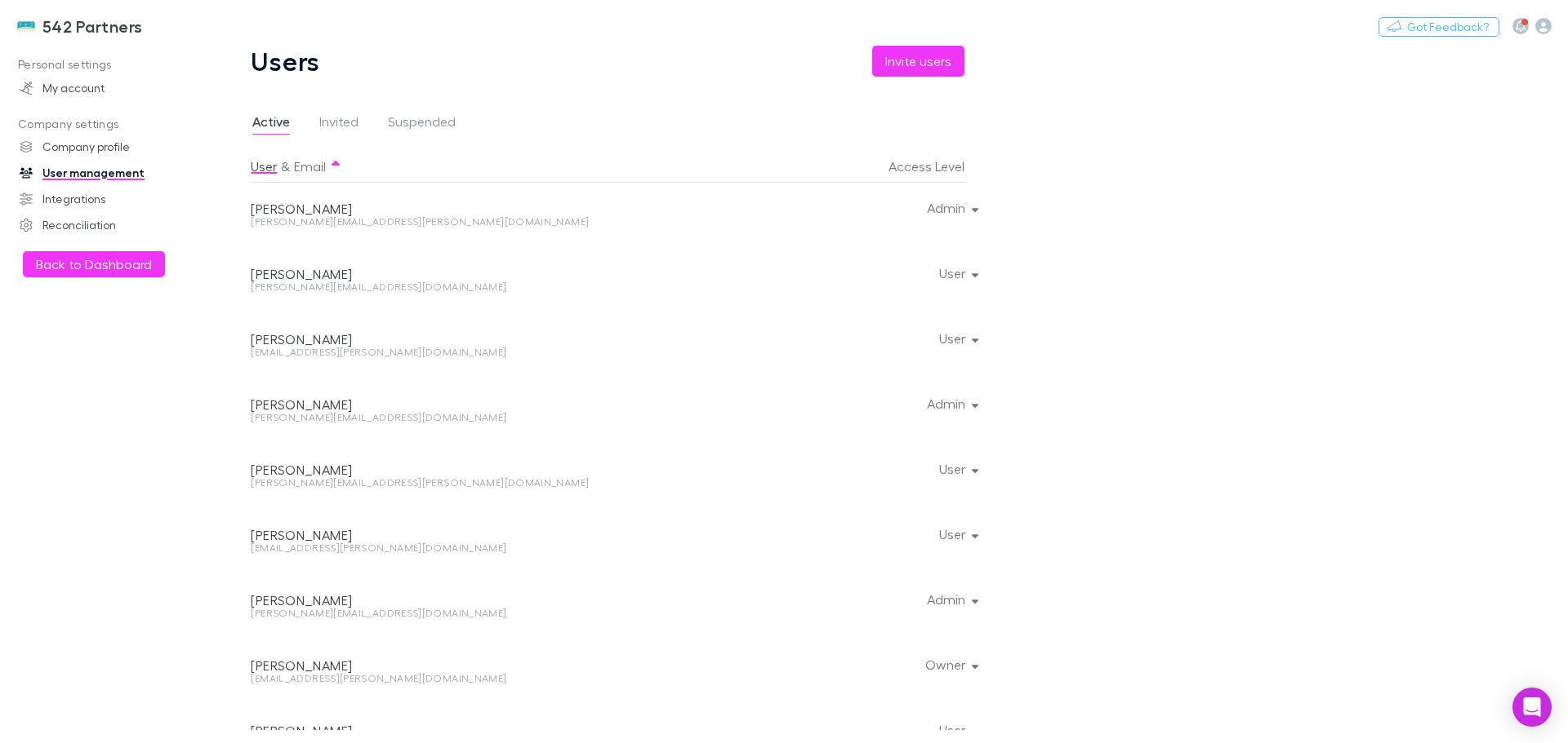
scroll to position [301, 0]
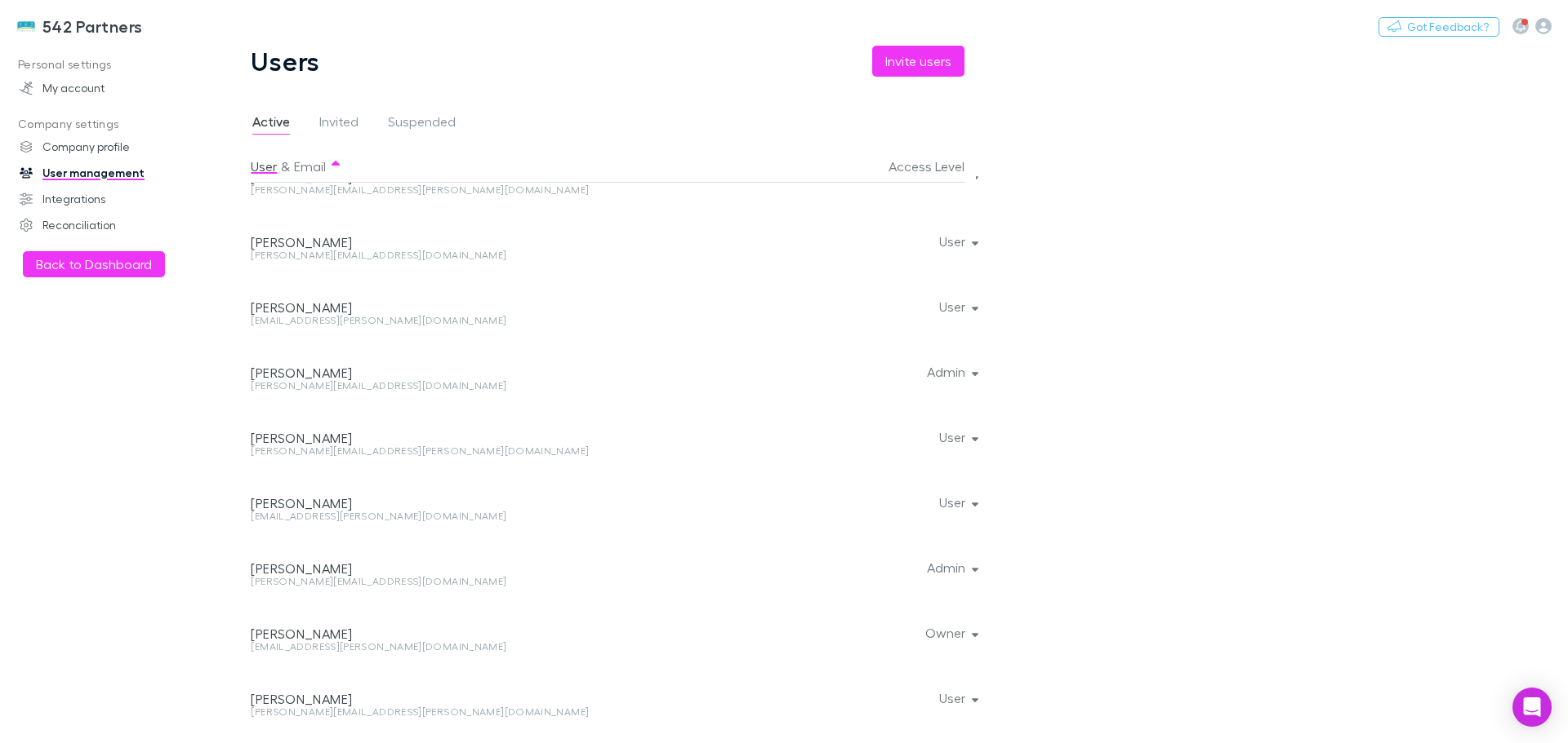
click at [155, 385] on div "Personal settings My account Company settings Company profile User management I…" at bounding box center [111, 390] width 223 height 678
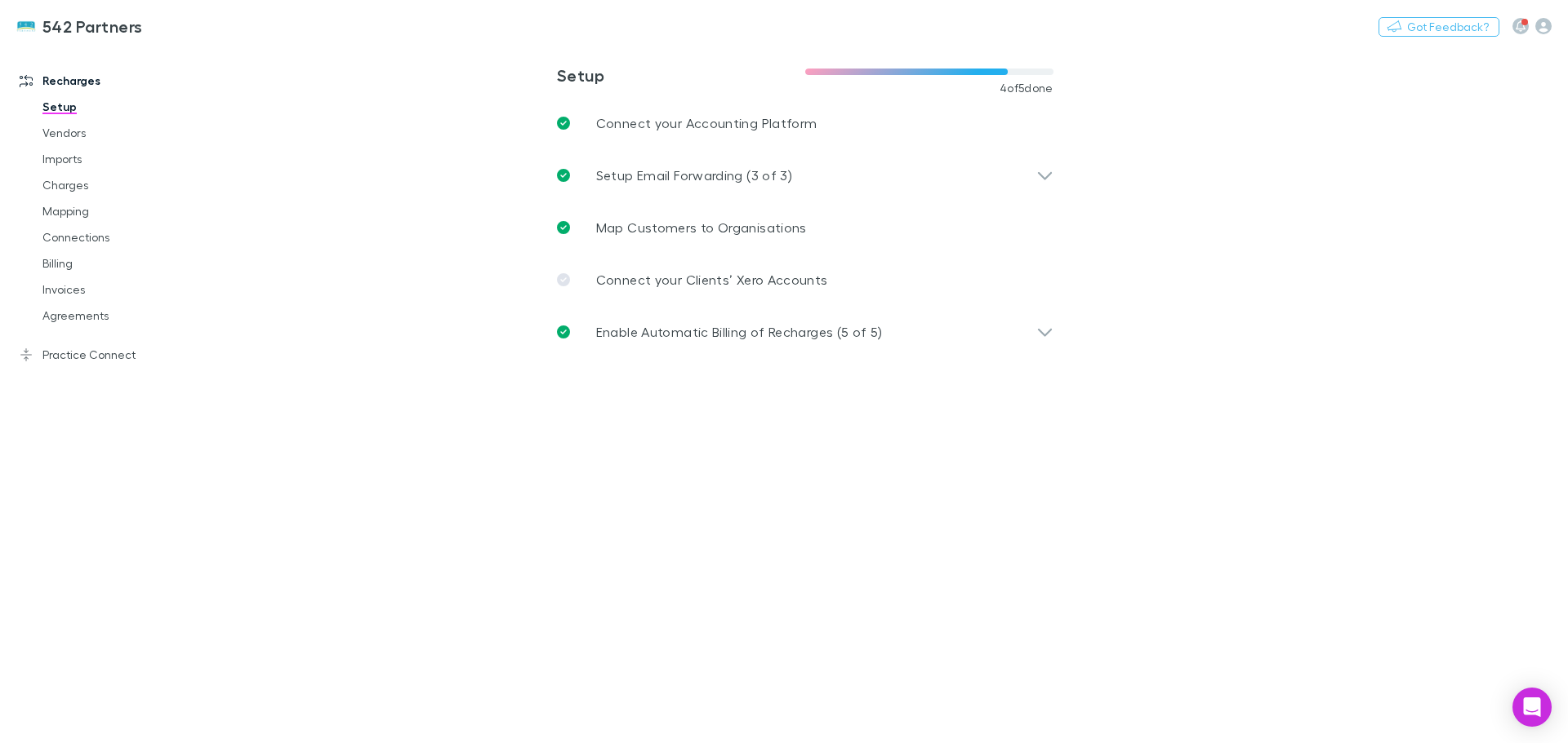
click at [1521, 22] on button "button" at bounding box center [1520, 26] width 16 height 16
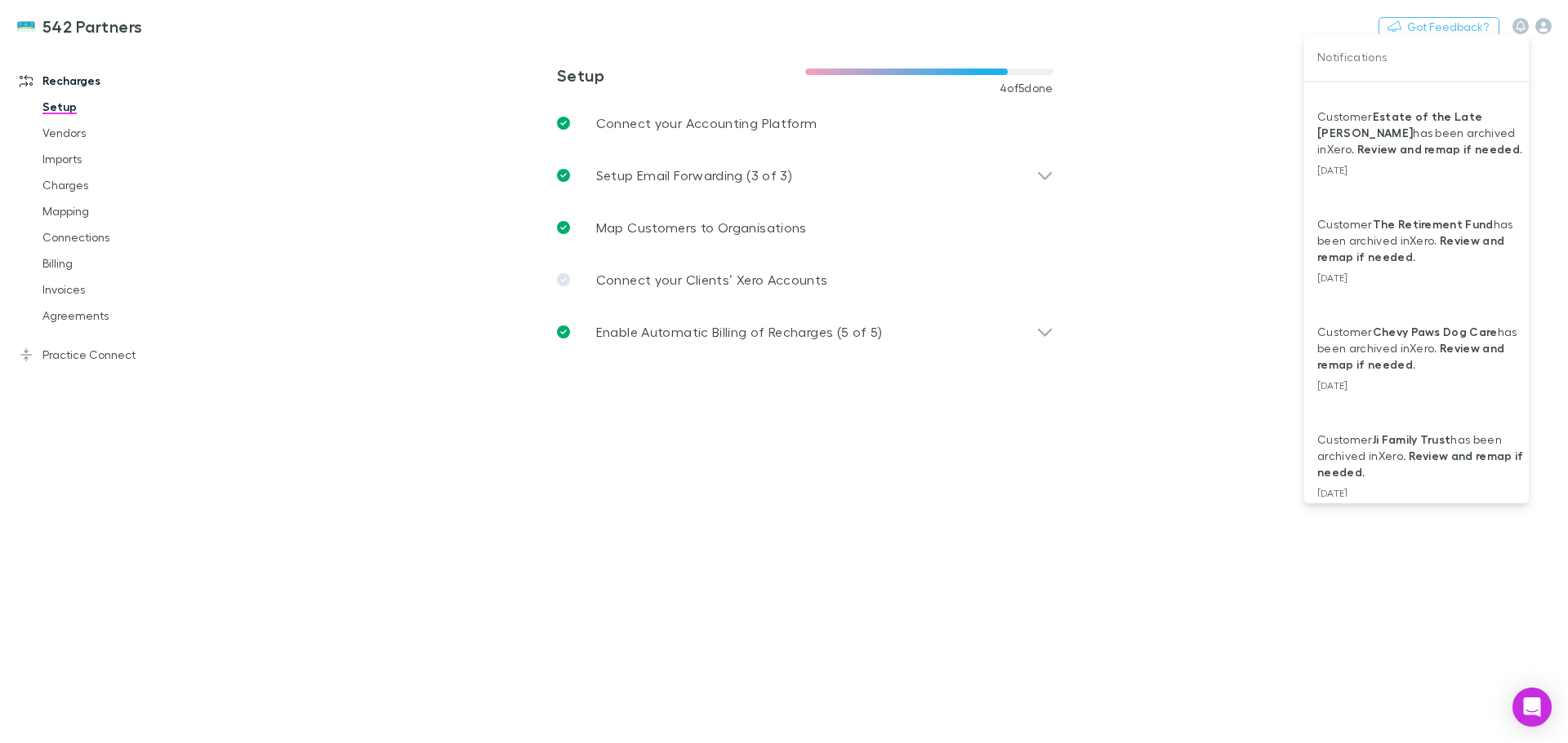
click at [1540, 26] on div at bounding box center [784, 372] width 1568 height 743
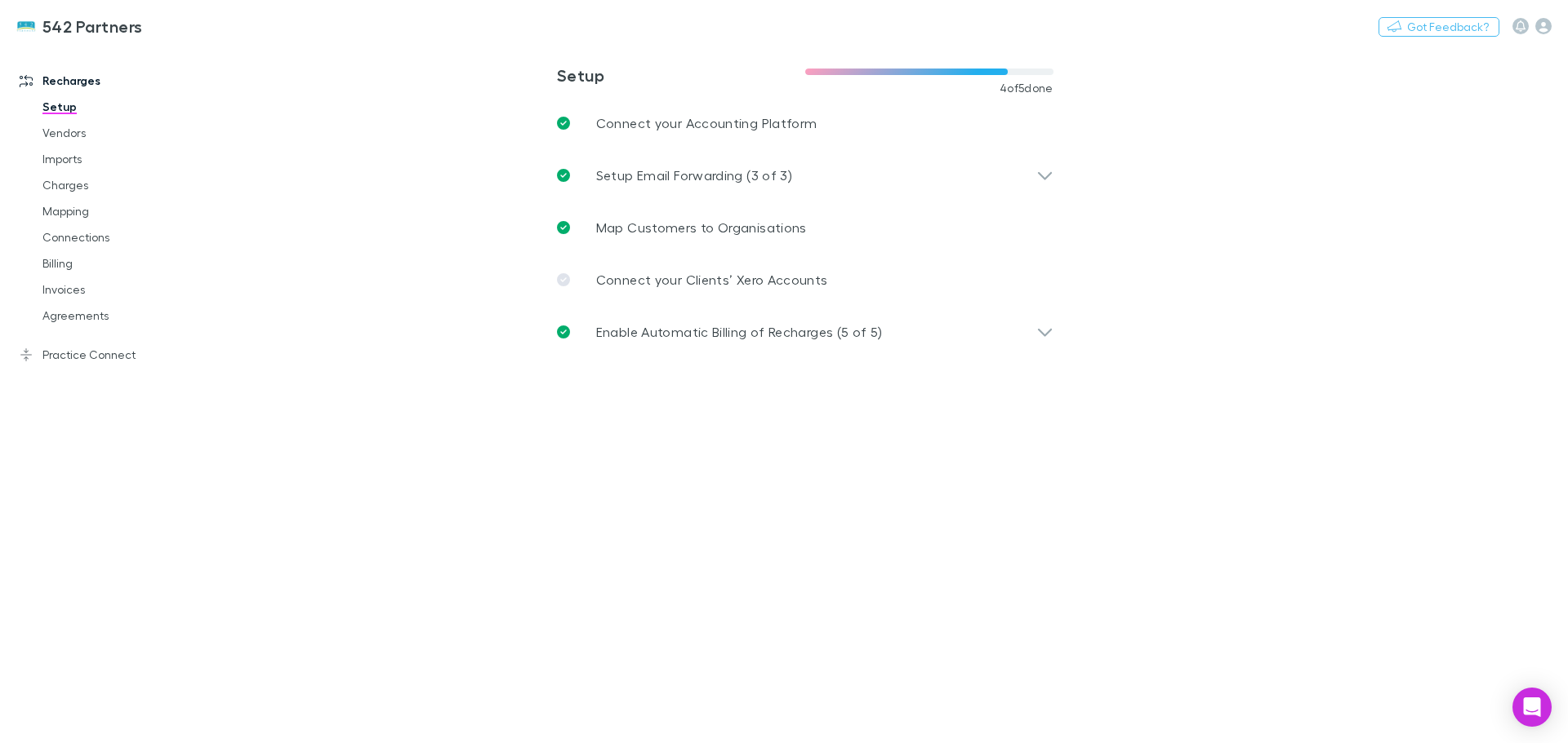
click at [1537, 28] on icon "button" at bounding box center [1543, 26] width 16 height 16
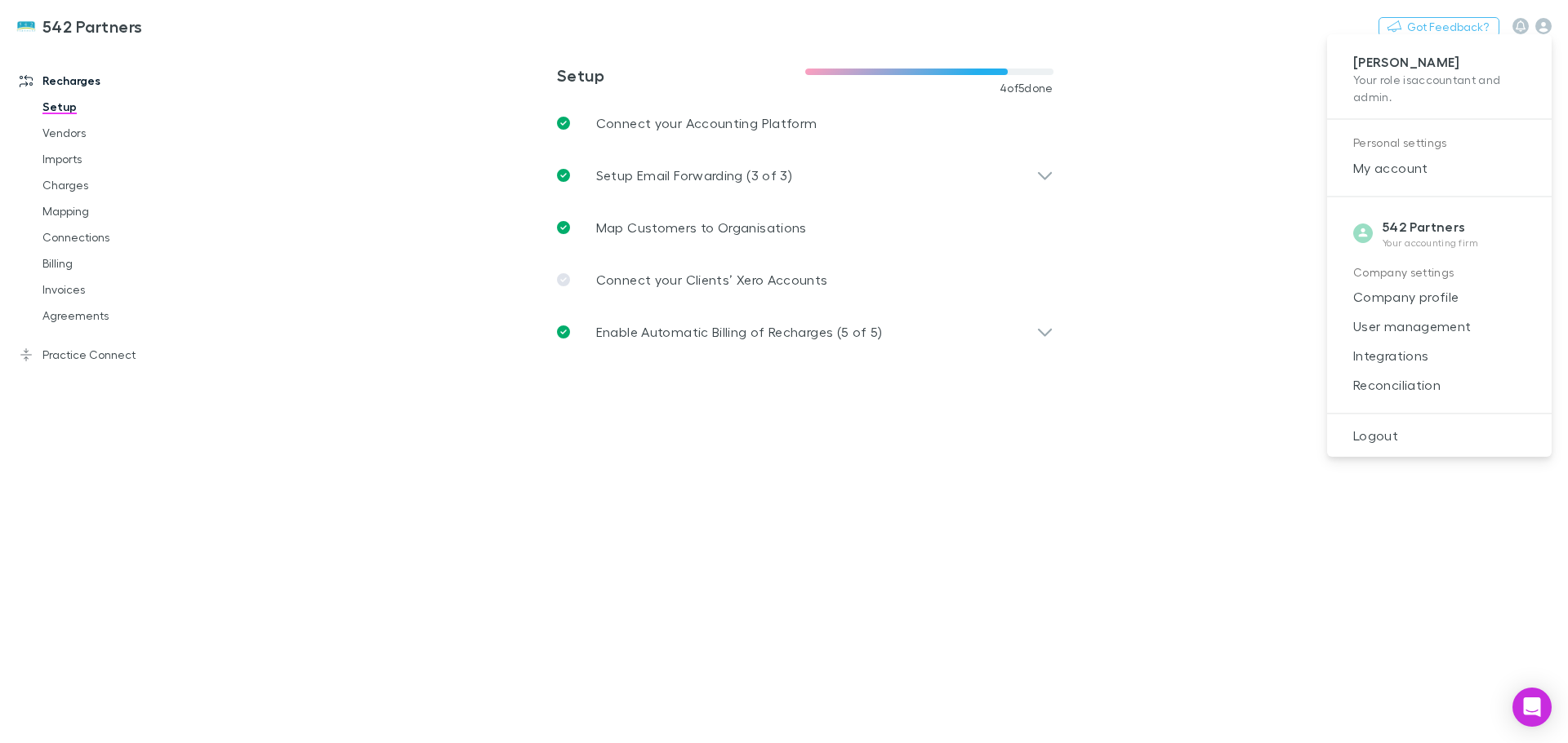
click at [1453, 318] on span "User management" at bounding box center [1439, 326] width 198 height 20
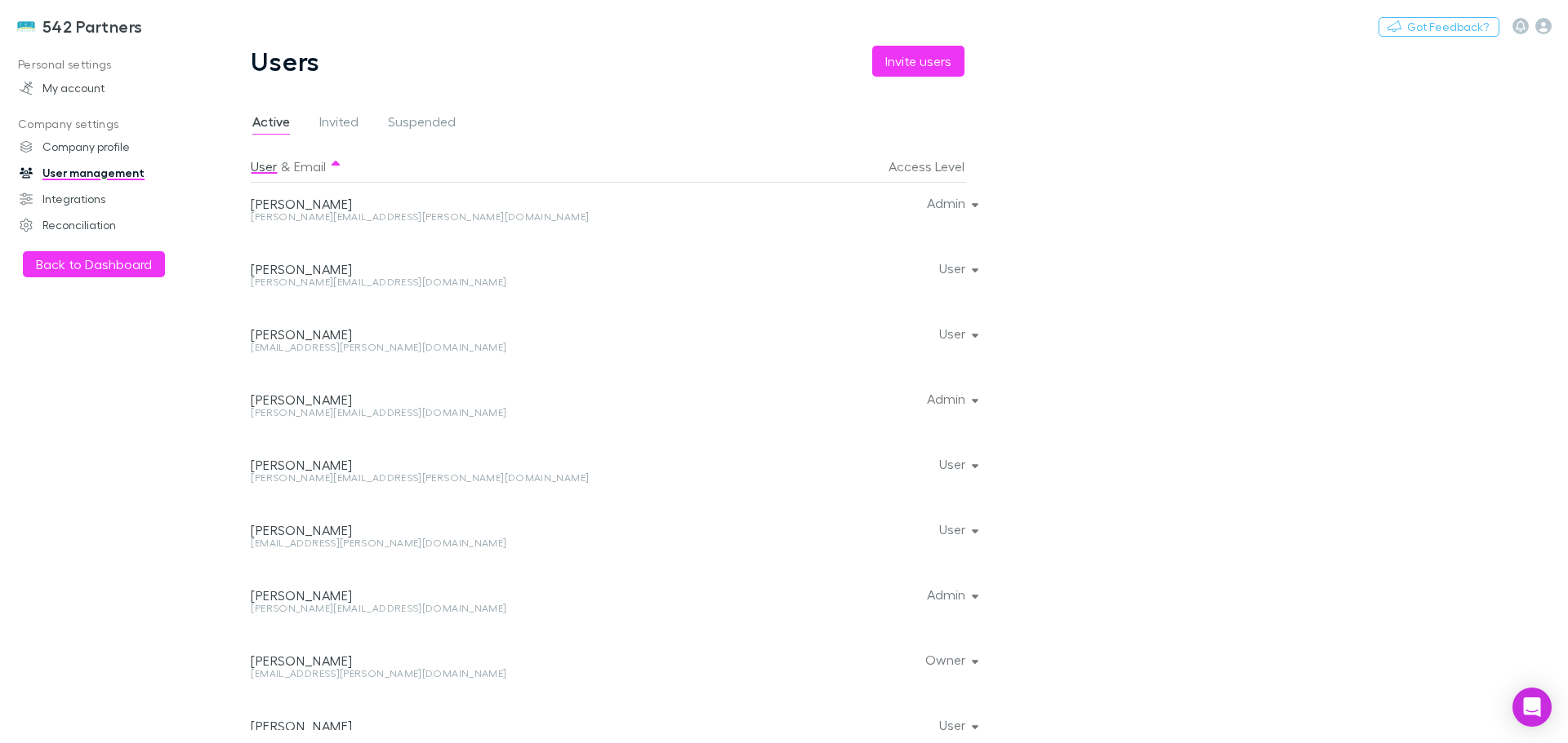
scroll to position [301, 0]
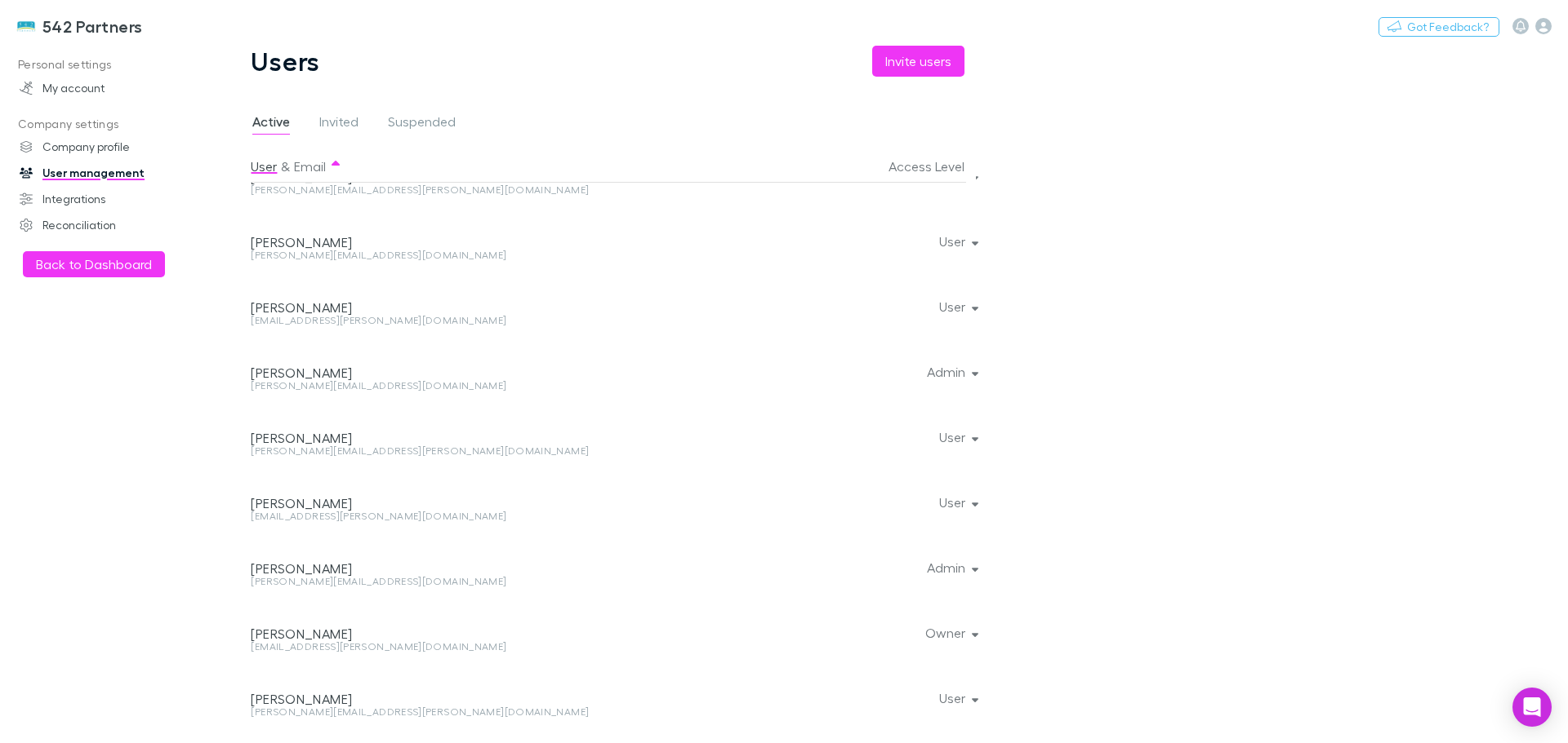
click at [978, 570] on icon "button" at bounding box center [975, 570] width 8 height 4
click at [1132, 515] on div at bounding box center [784, 372] width 1568 height 743
click at [328, 127] on span "Invited" at bounding box center [338, 124] width 39 height 22
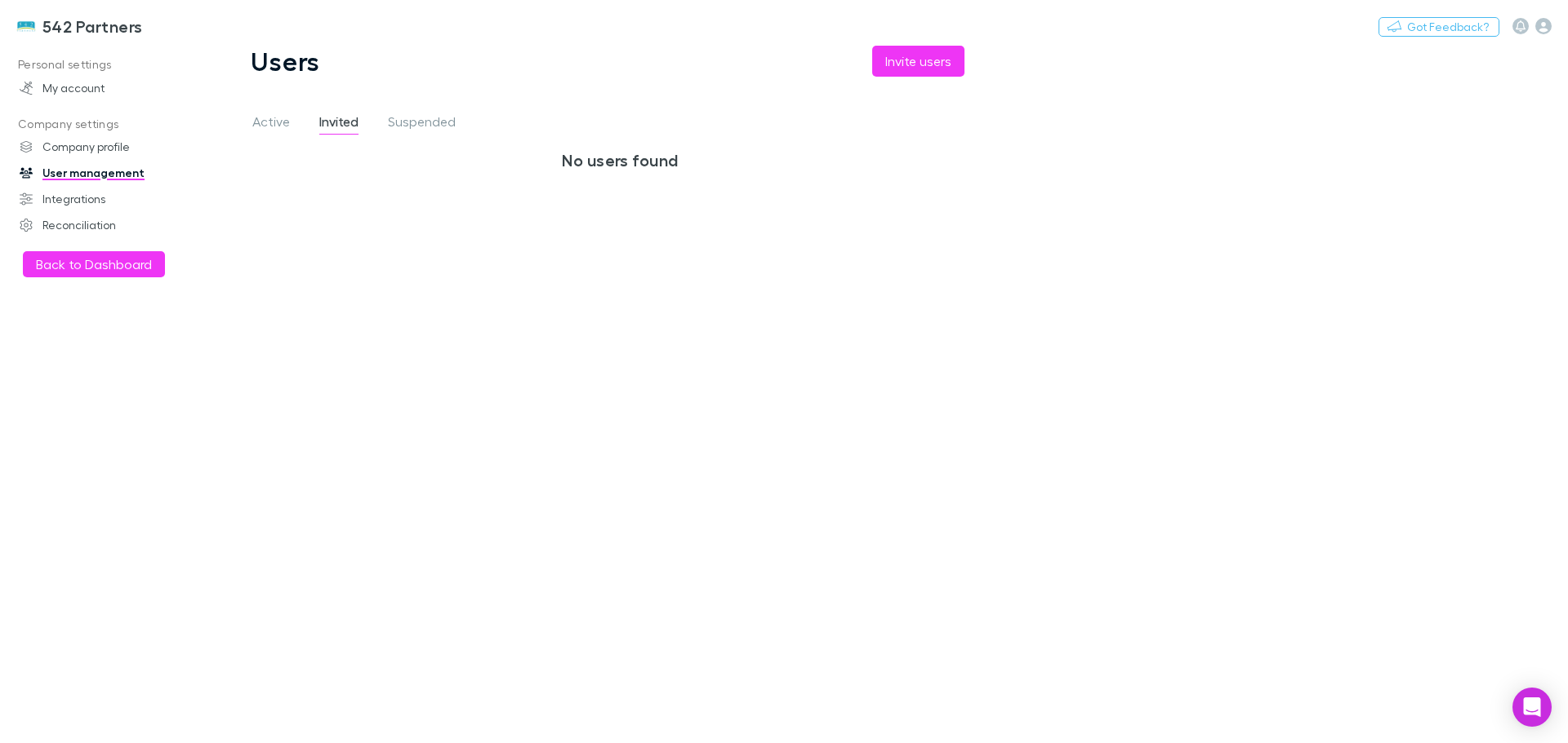
click at [619, 157] on h3 "No users found" at bounding box center [620, 159] width 738 height 20
click at [911, 61] on button "Invite users" at bounding box center [918, 61] width 92 height 31
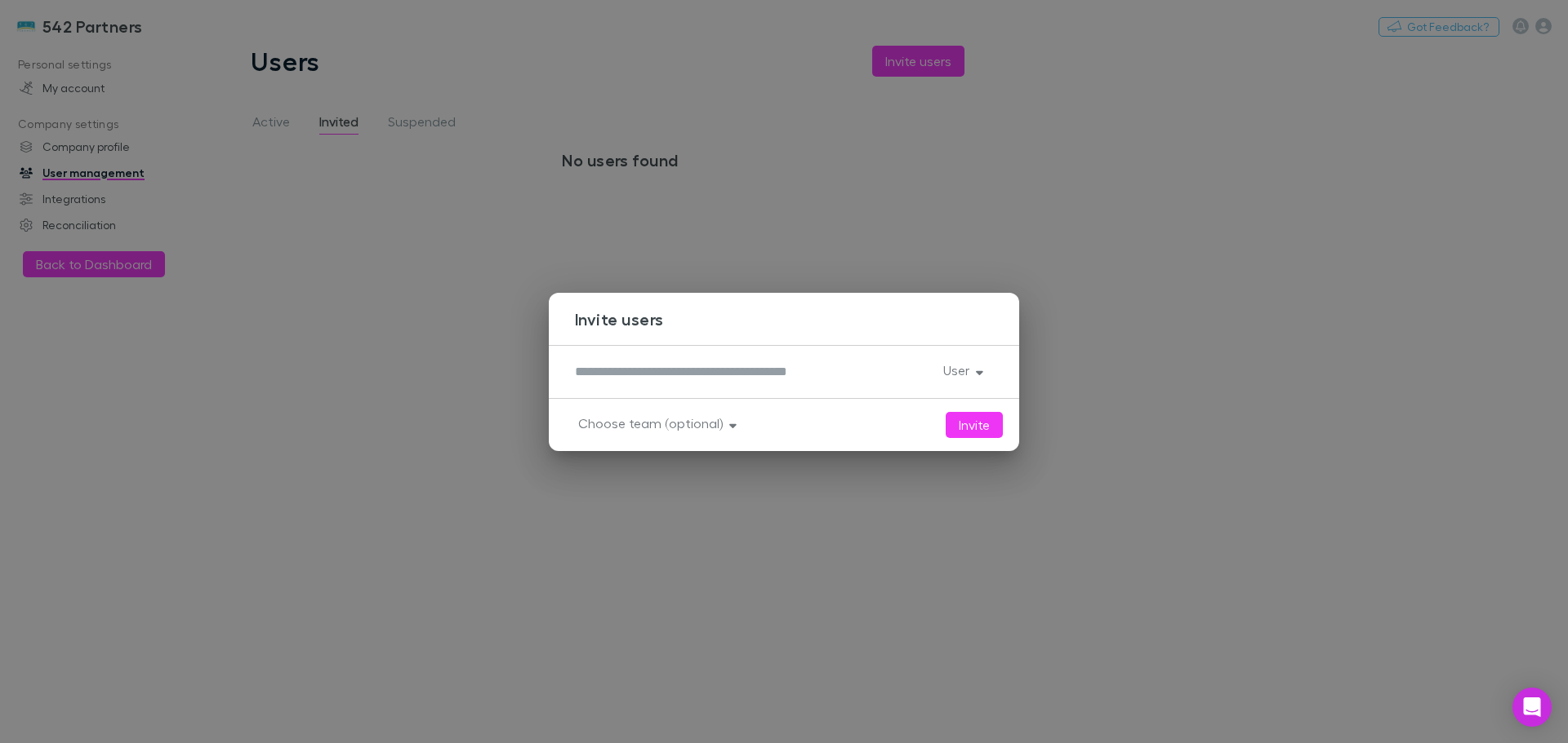
click at [982, 359] on button "User" at bounding box center [961, 371] width 63 height 23
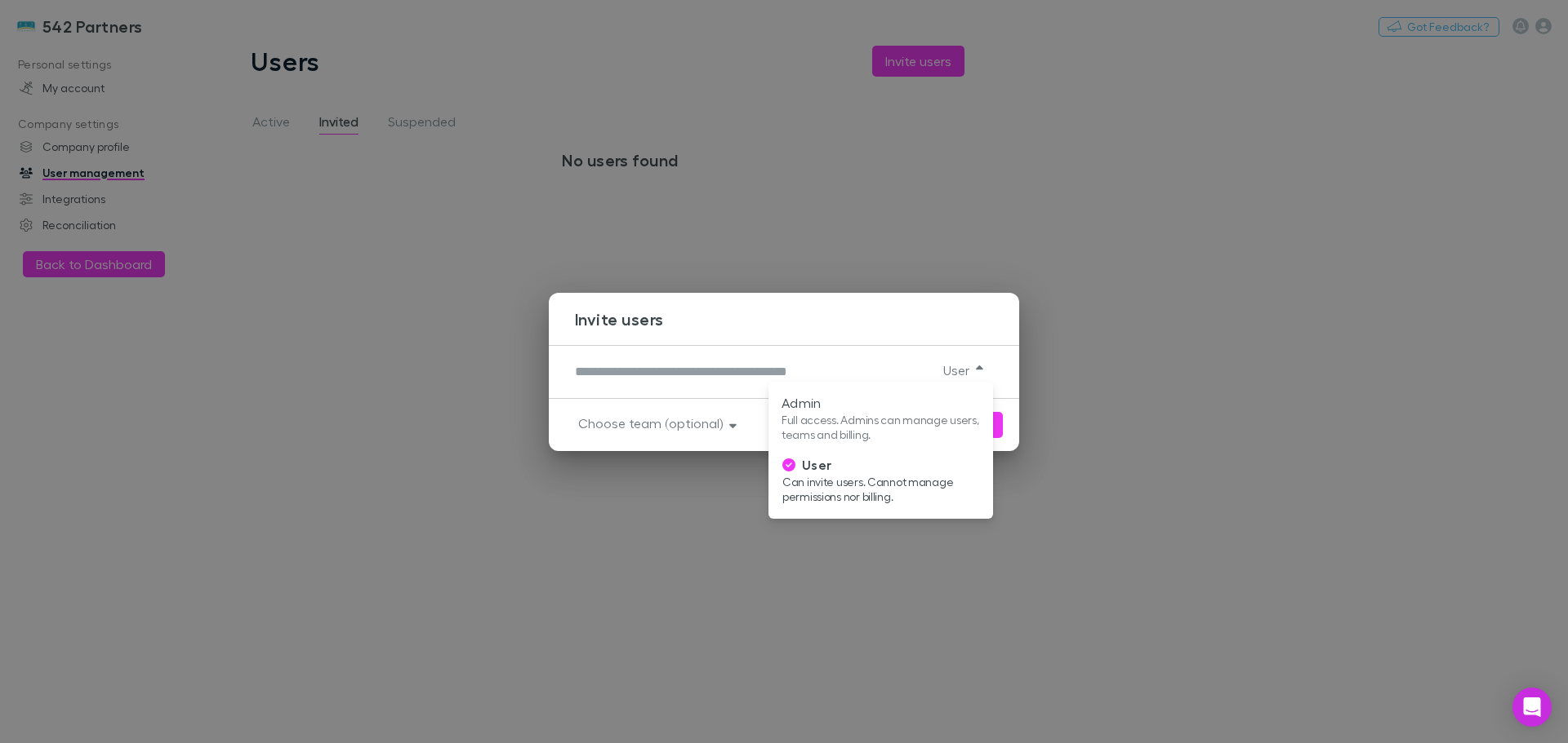
click at [851, 469] on p "User" at bounding box center [881, 465] width 198 height 20
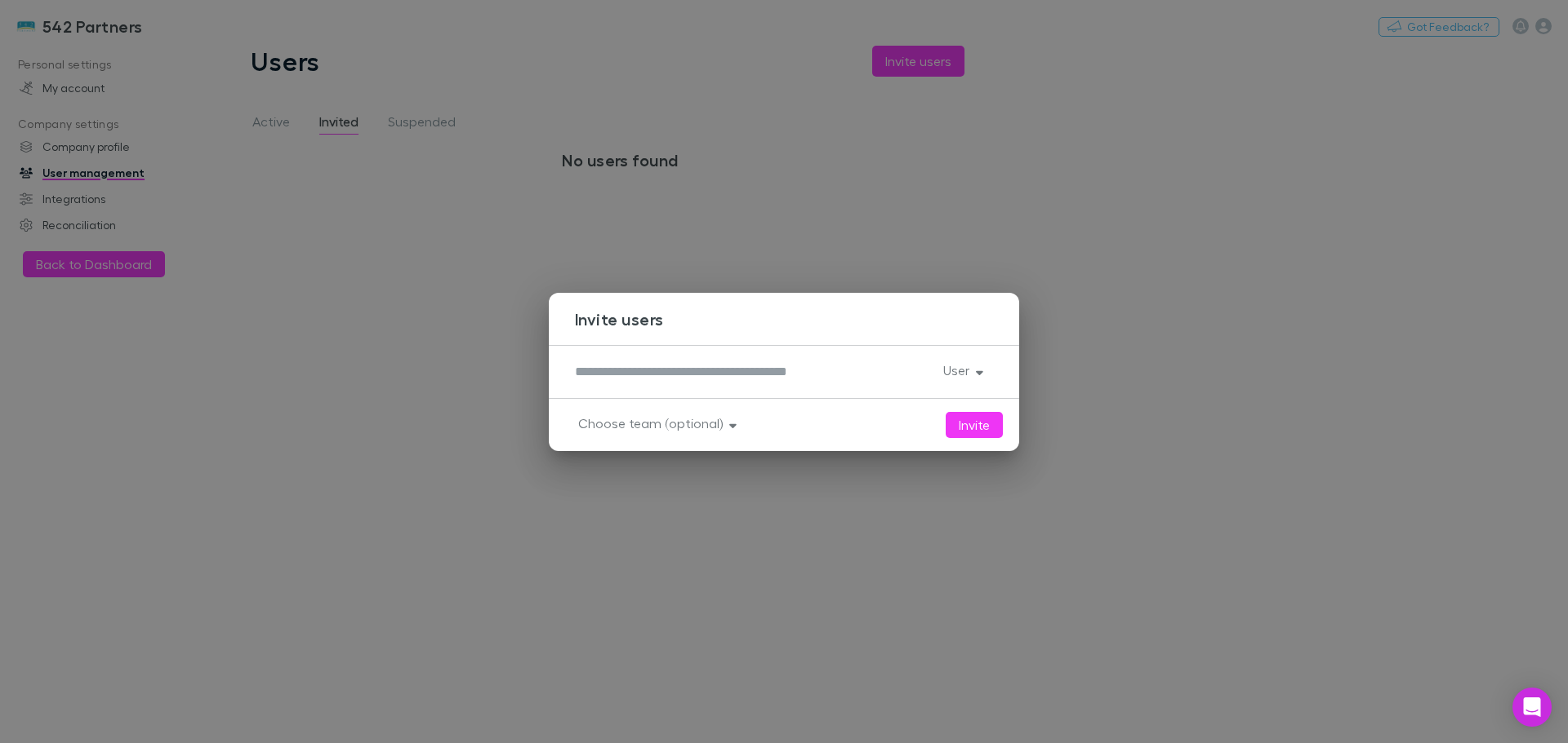
click at [747, 380] on textarea at bounding box center [752, 372] width 355 height 19
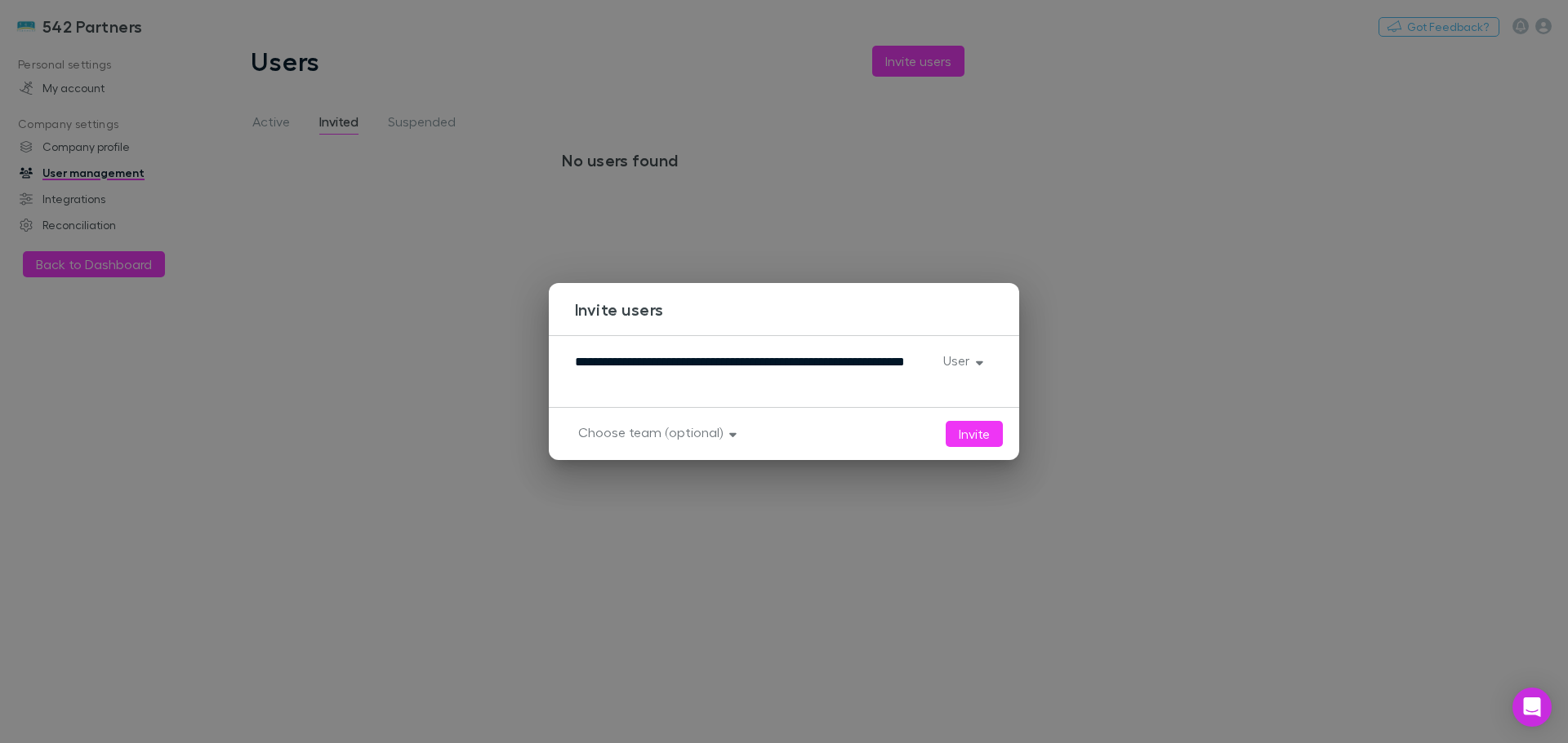
type textarea "**********"
drag, startPoint x: 742, startPoint y: 386, endPoint x: 568, endPoint y: 364, distance: 175.4
click at [568, 364] on div "**********" at bounding box center [783, 372] width 470 height 72
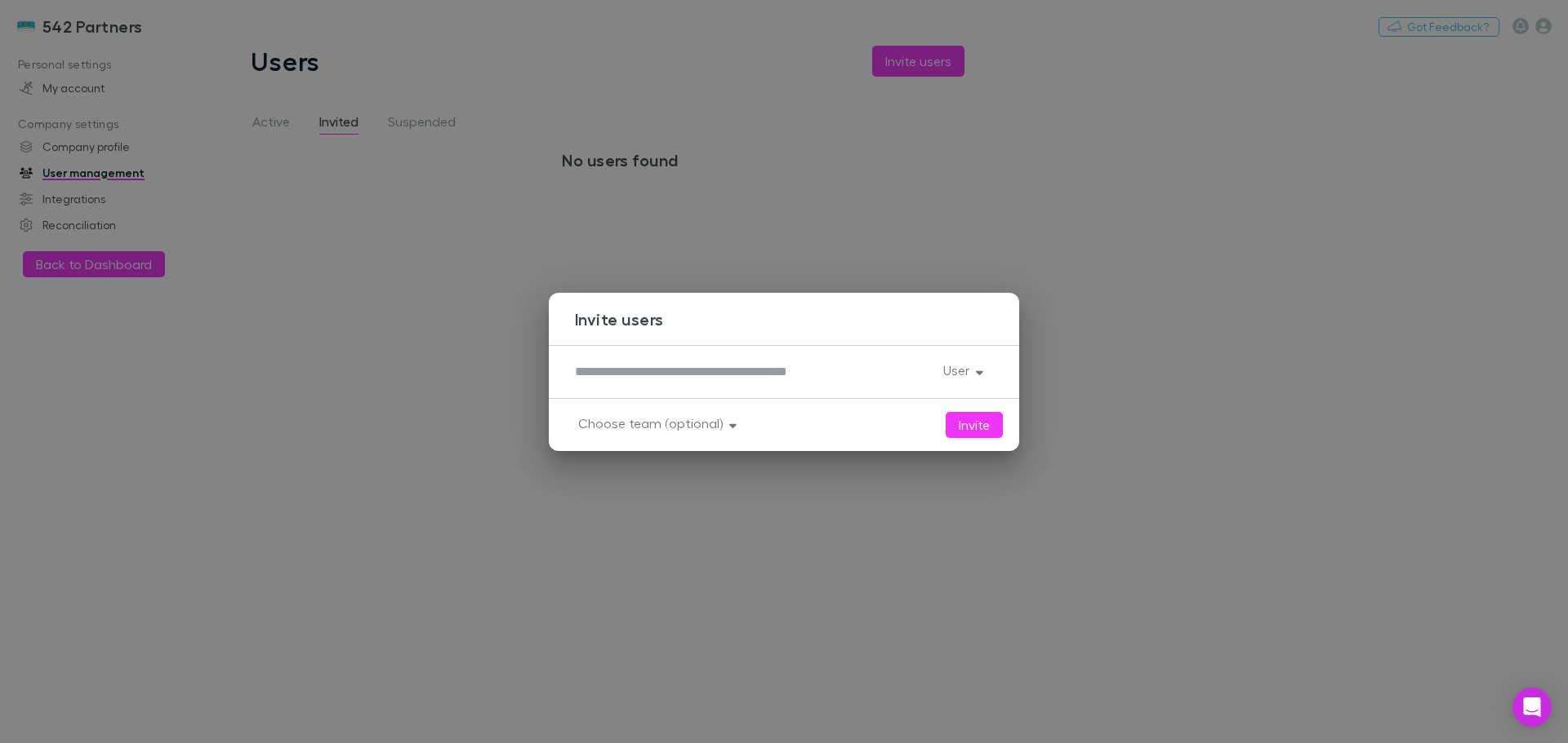
paste textarea "**********"
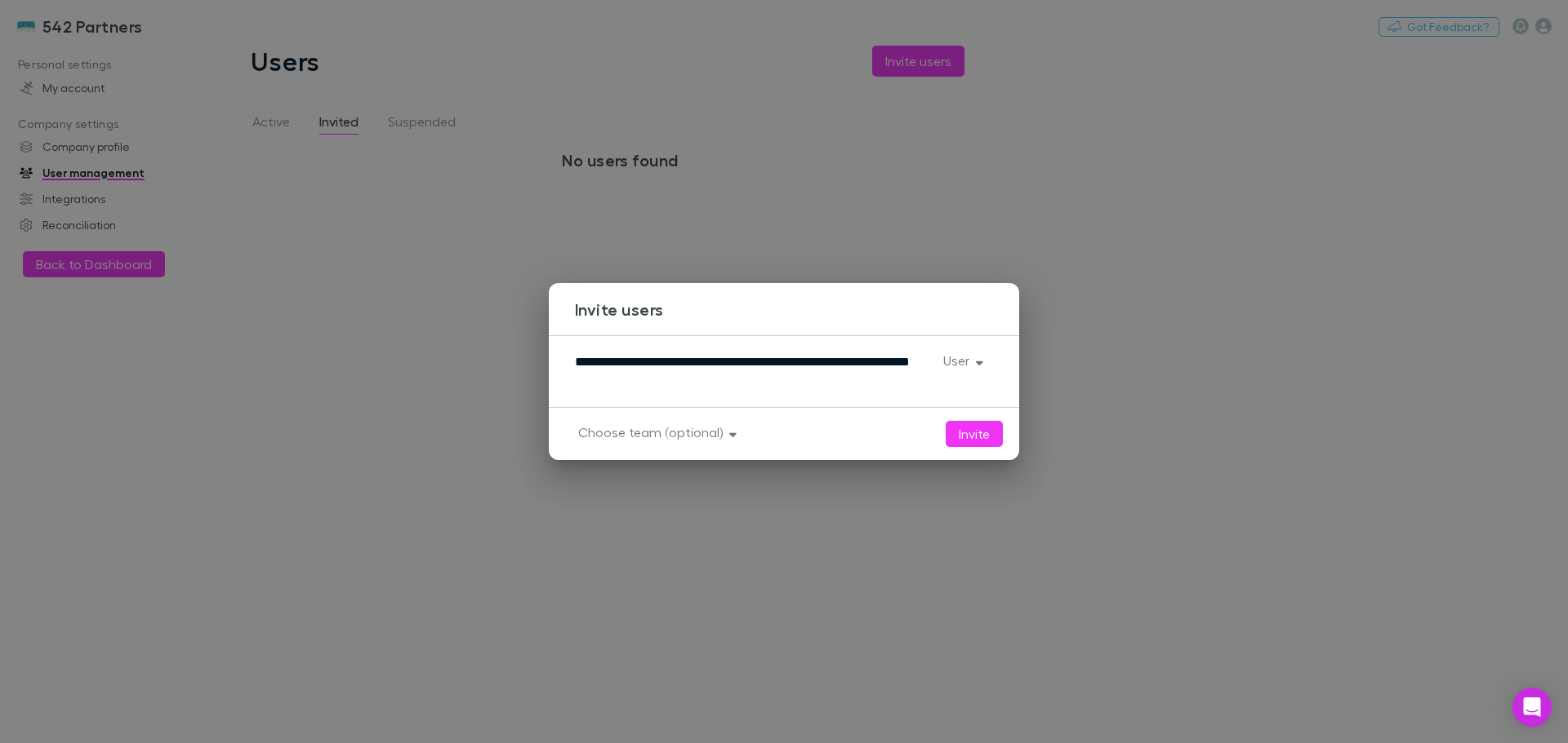
type textarea "**********"
click at [981, 363] on icon "button" at bounding box center [979, 363] width 8 height 4
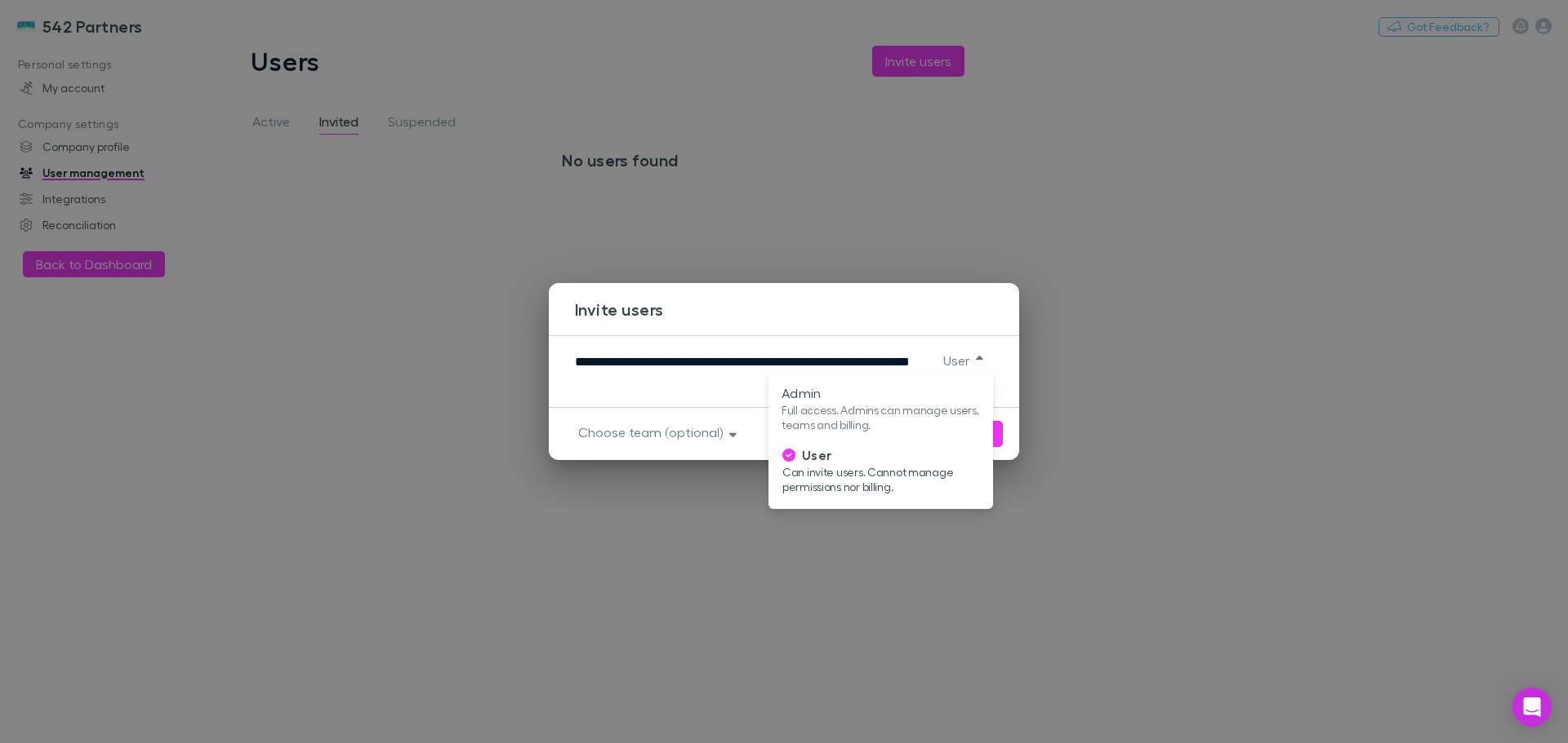
click at [844, 488] on p "Can invite users. Cannot manage permissions nor billing." at bounding box center [881, 480] width 198 height 29
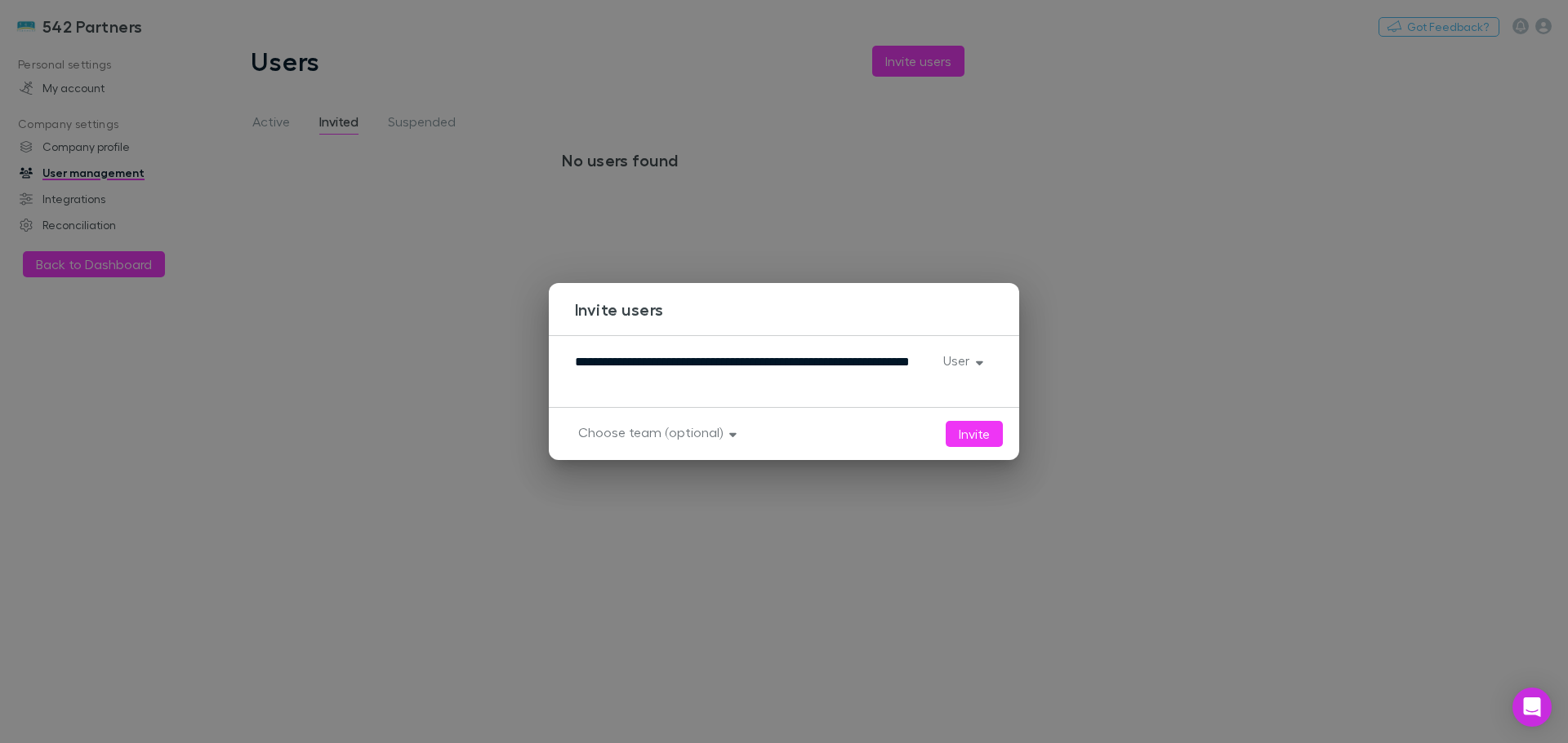
drag, startPoint x: 887, startPoint y: 506, endPoint x: 746, endPoint y: 444, distance: 154.0
click at [885, 505] on div "**********" at bounding box center [784, 372] width 1568 height 743
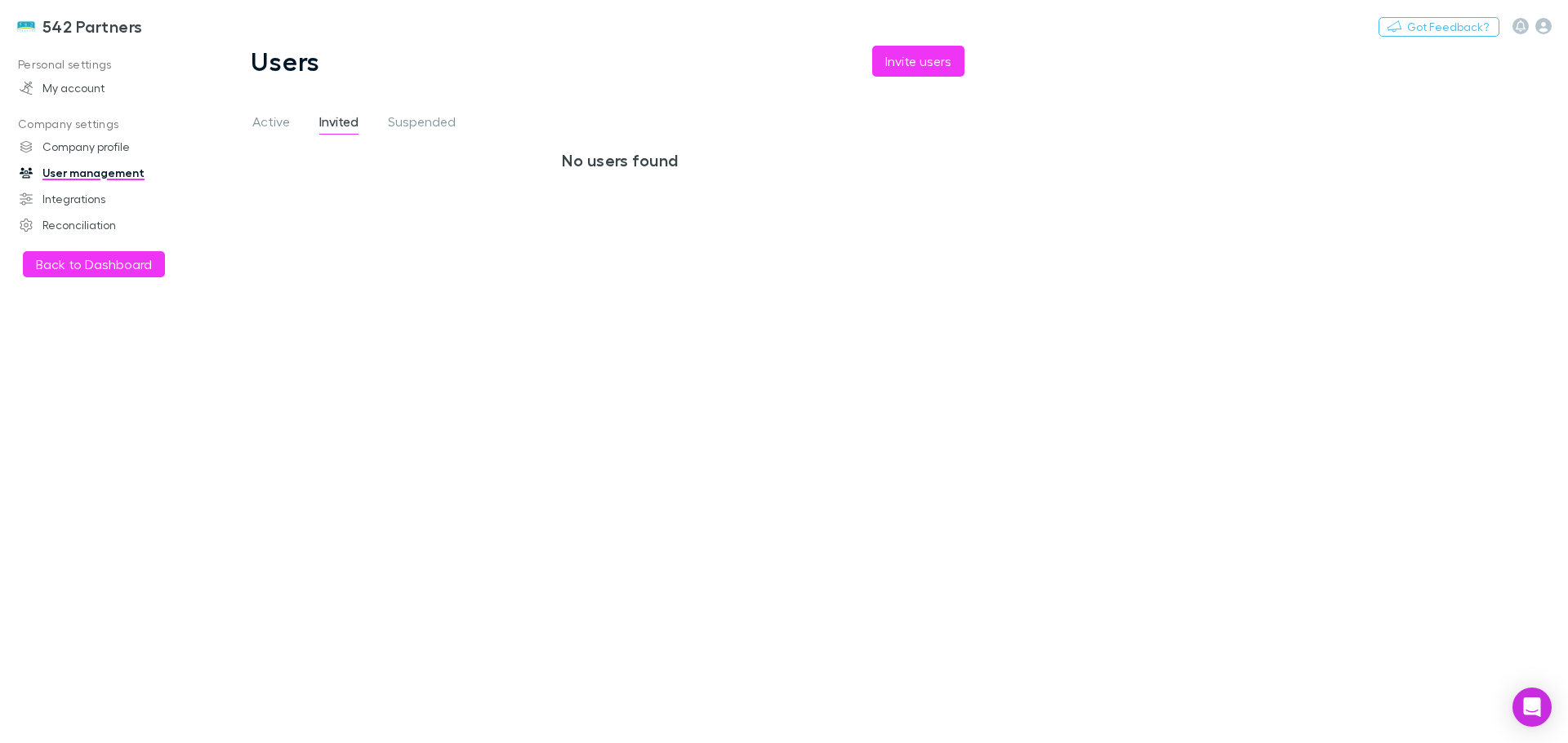
click at [911, 63] on button "Invite users" at bounding box center [918, 61] width 92 height 31
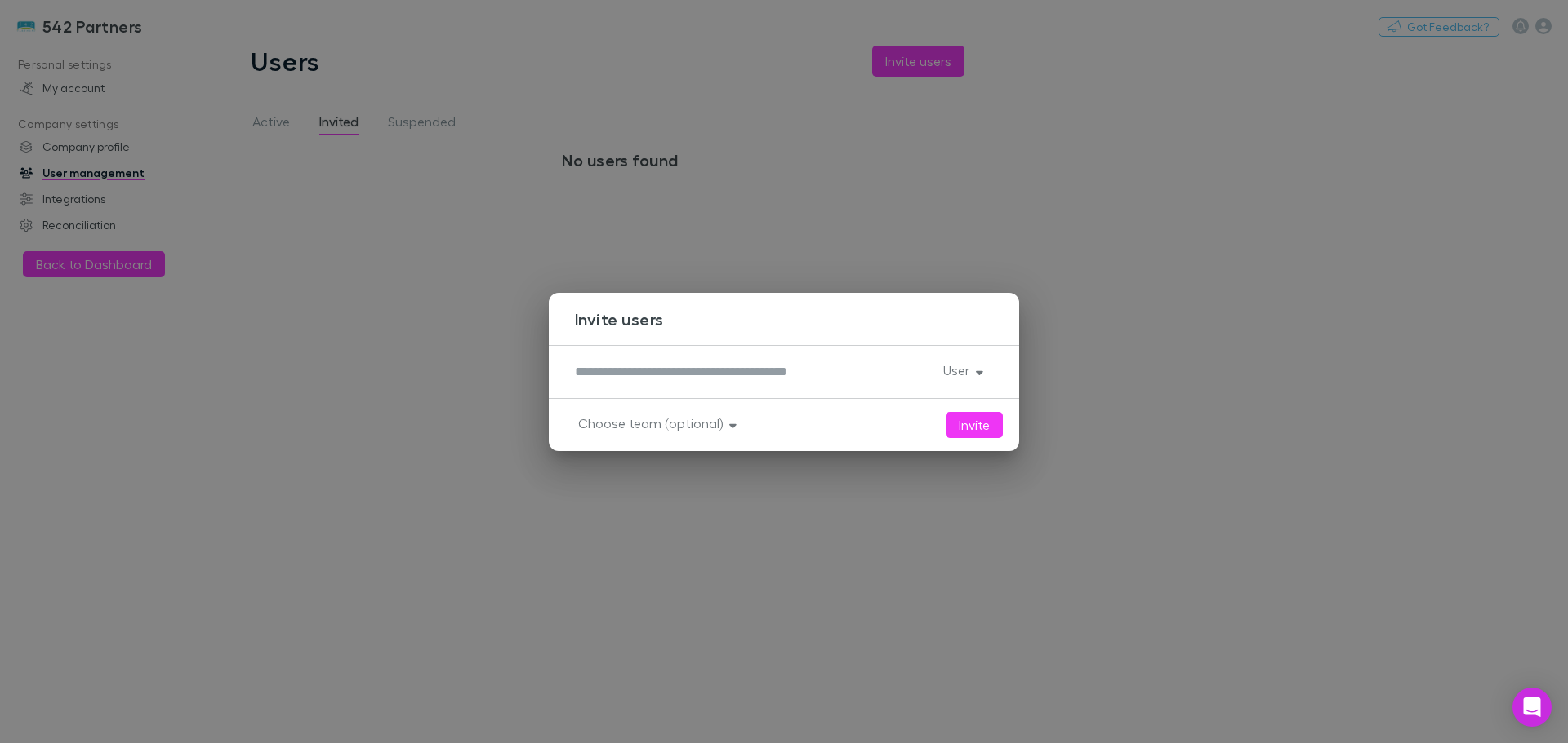
click at [827, 381] on div "*" at bounding box center [752, 372] width 355 height 26
paste textarea "**********"
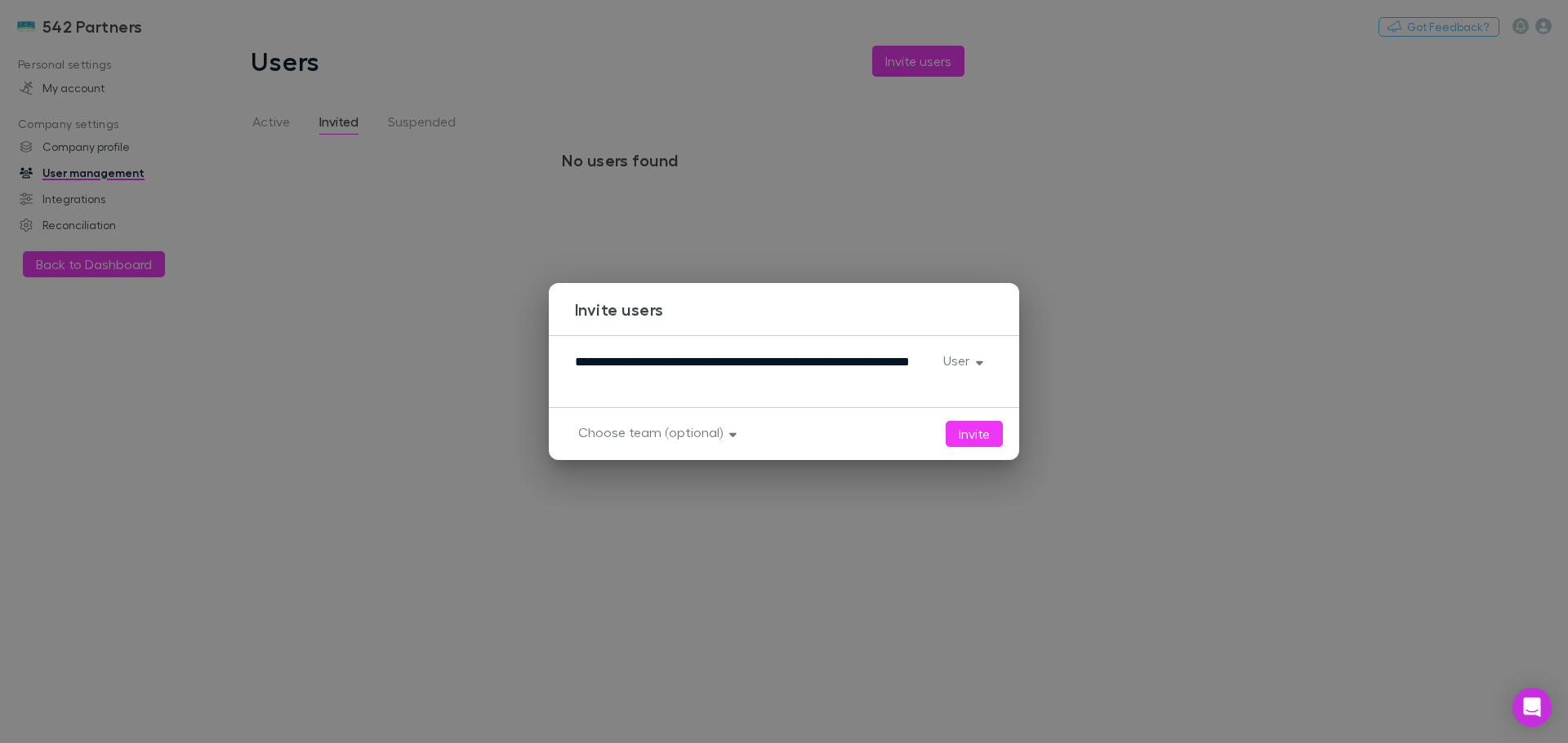
type textarea "**********"
click at [979, 429] on button "Invite" at bounding box center [974, 434] width 57 height 26
click at [1156, 297] on div "**********" at bounding box center [784, 372] width 1568 height 743
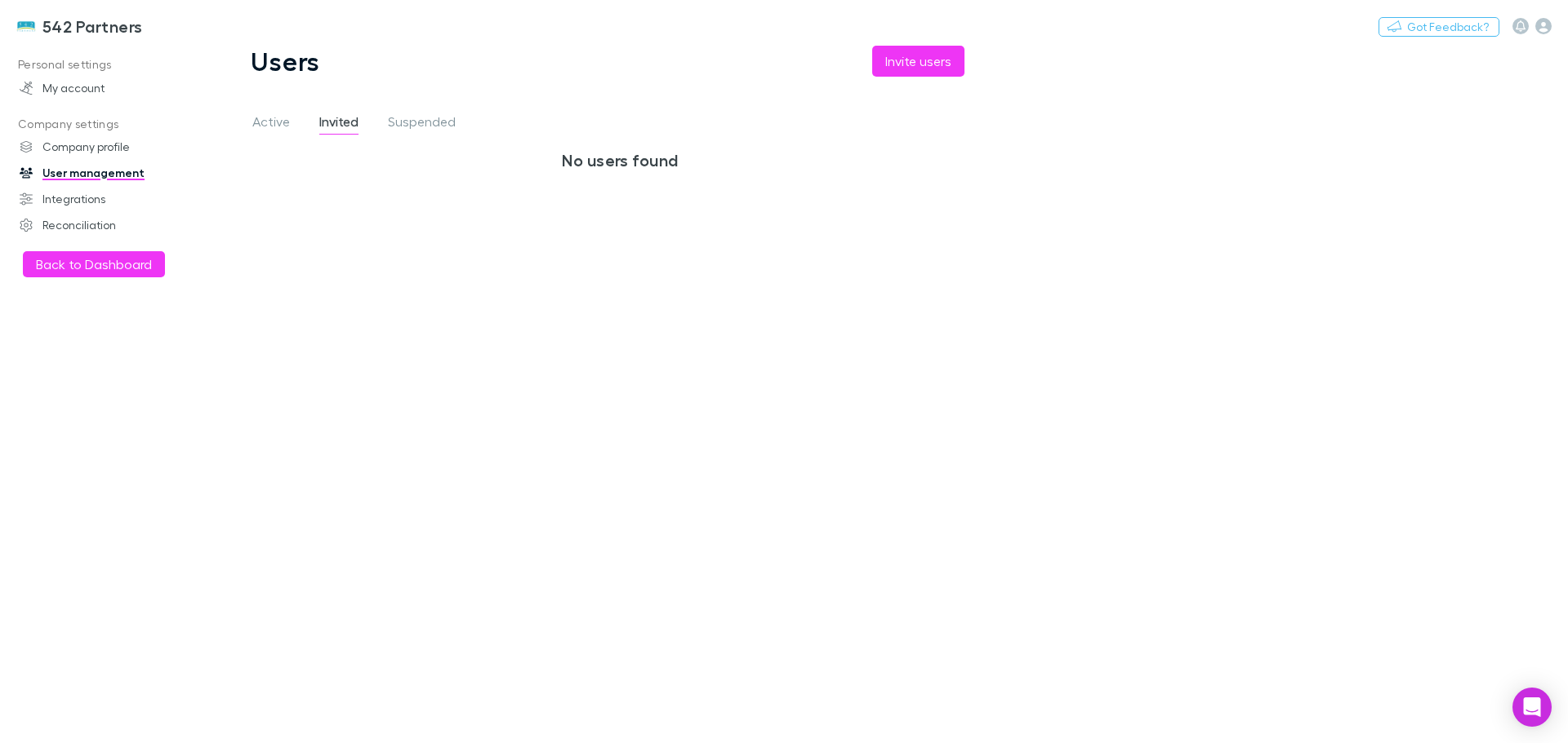
drag, startPoint x: 465, startPoint y: 250, endPoint x: 448, endPoint y: 217, distance: 37.1
click at [460, 237] on div "Active Invited Suspended No users found" at bounding box center [620, 422] width 738 height 640
drag, startPoint x: 419, startPoint y: 130, endPoint x: 395, endPoint y: 122, distance: 25.3
click at [419, 130] on span "Suspended" at bounding box center [422, 124] width 68 height 22
click at [257, 117] on span "Active" at bounding box center [272, 124] width 38 height 22
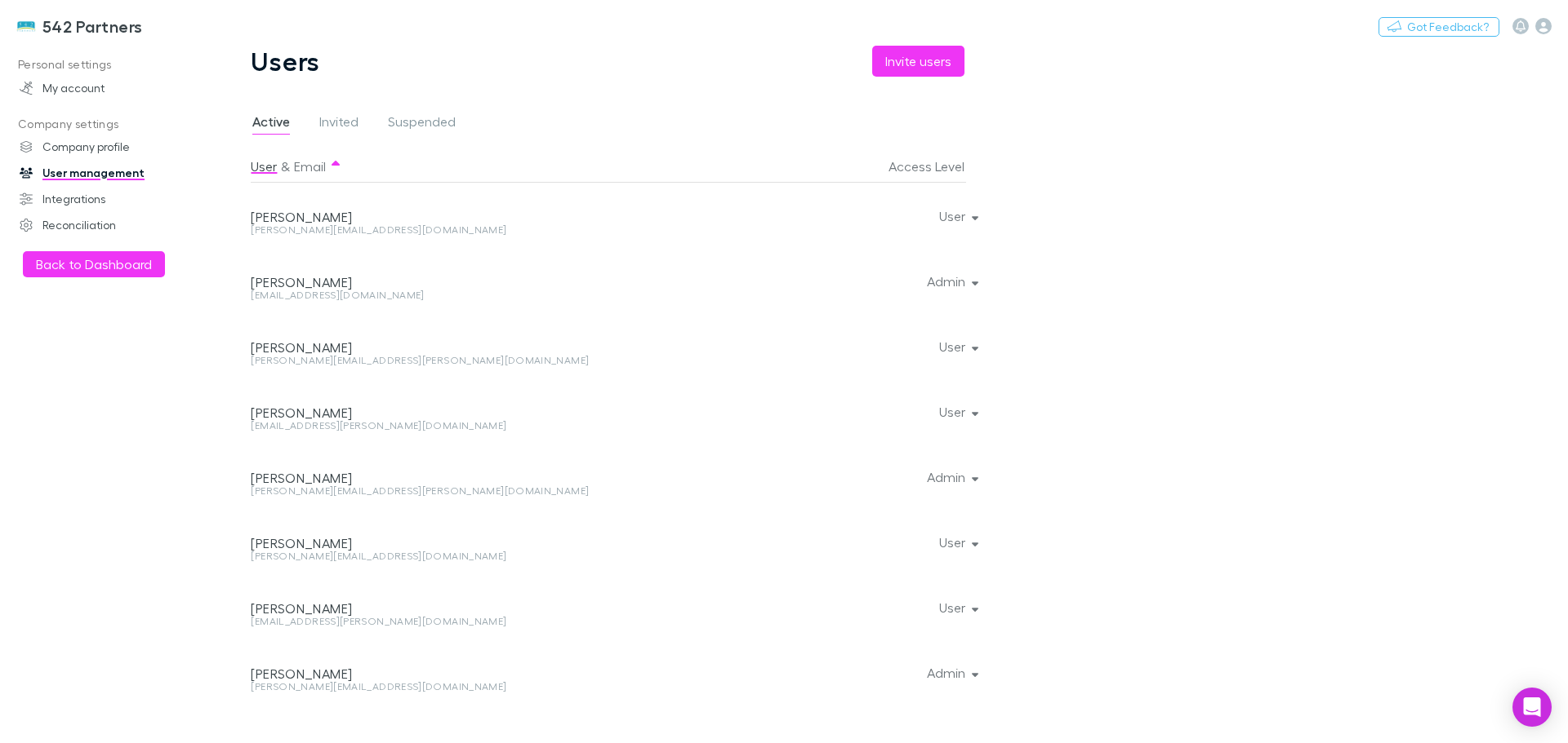
click at [336, 122] on span "Invited" at bounding box center [338, 124] width 39 height 22
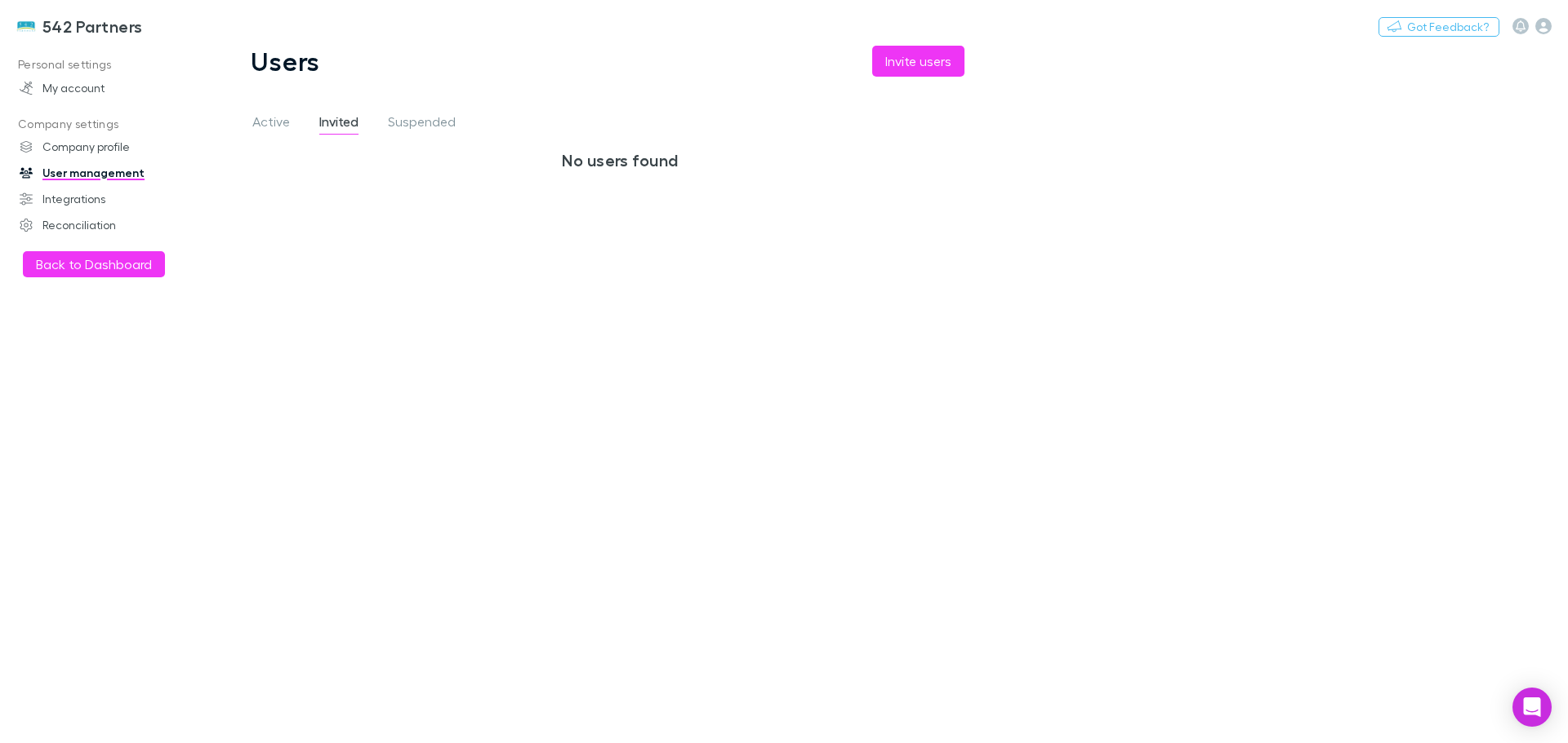
click at [1123, 325] on main "Users Invite users Active Invited Suspended No users found" at bounding box center [889, 394] width 1356 height 697
click at [77, 84] on link "My account" at bounding box center [112, 88] width 217 height 26
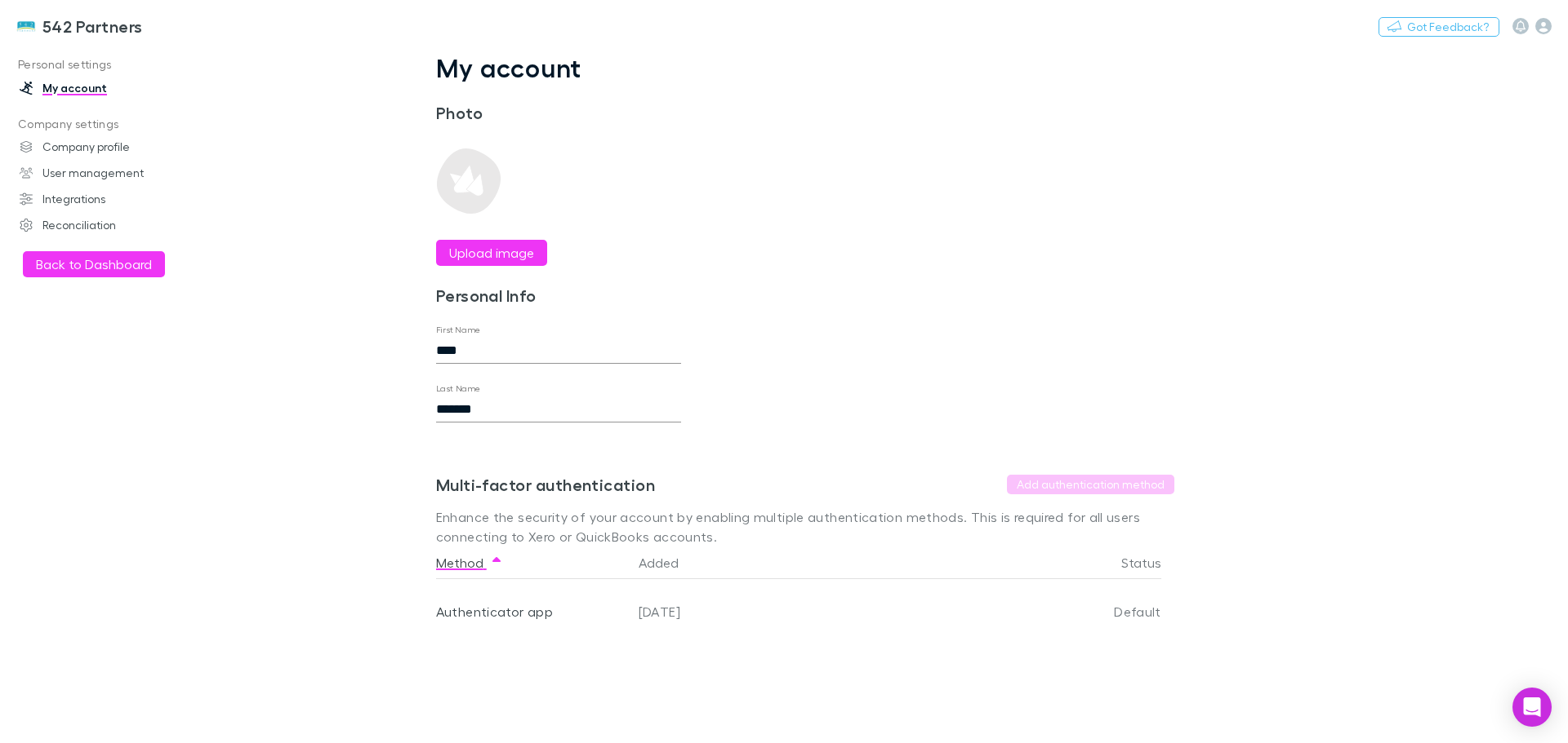
click at [70, 265] on button "Back to Dashboard" at bounding box center [94, 265] width 142 height 26
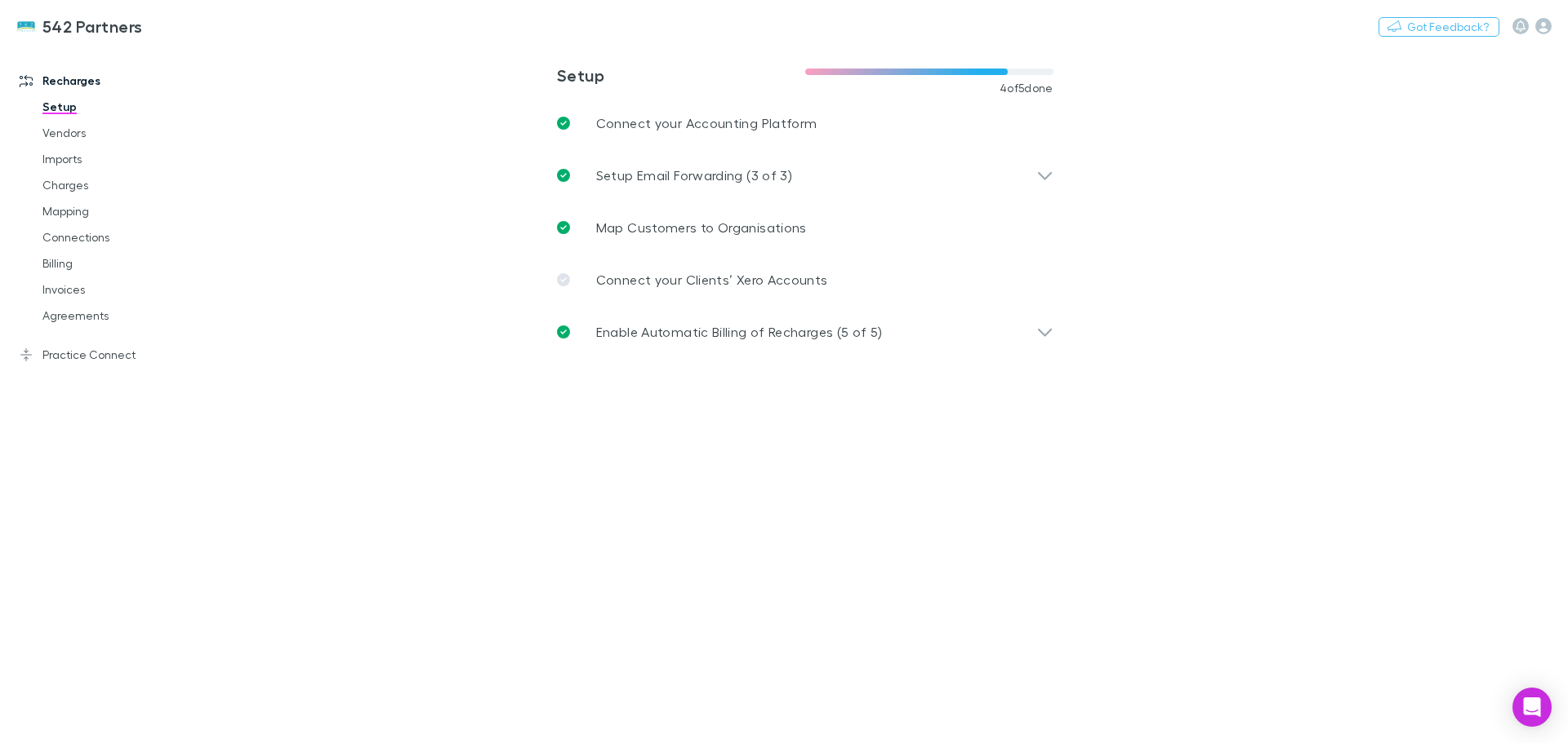
click at [59, 282] on link "Invoices" at bounding box center [122, 290] width 194 height 26
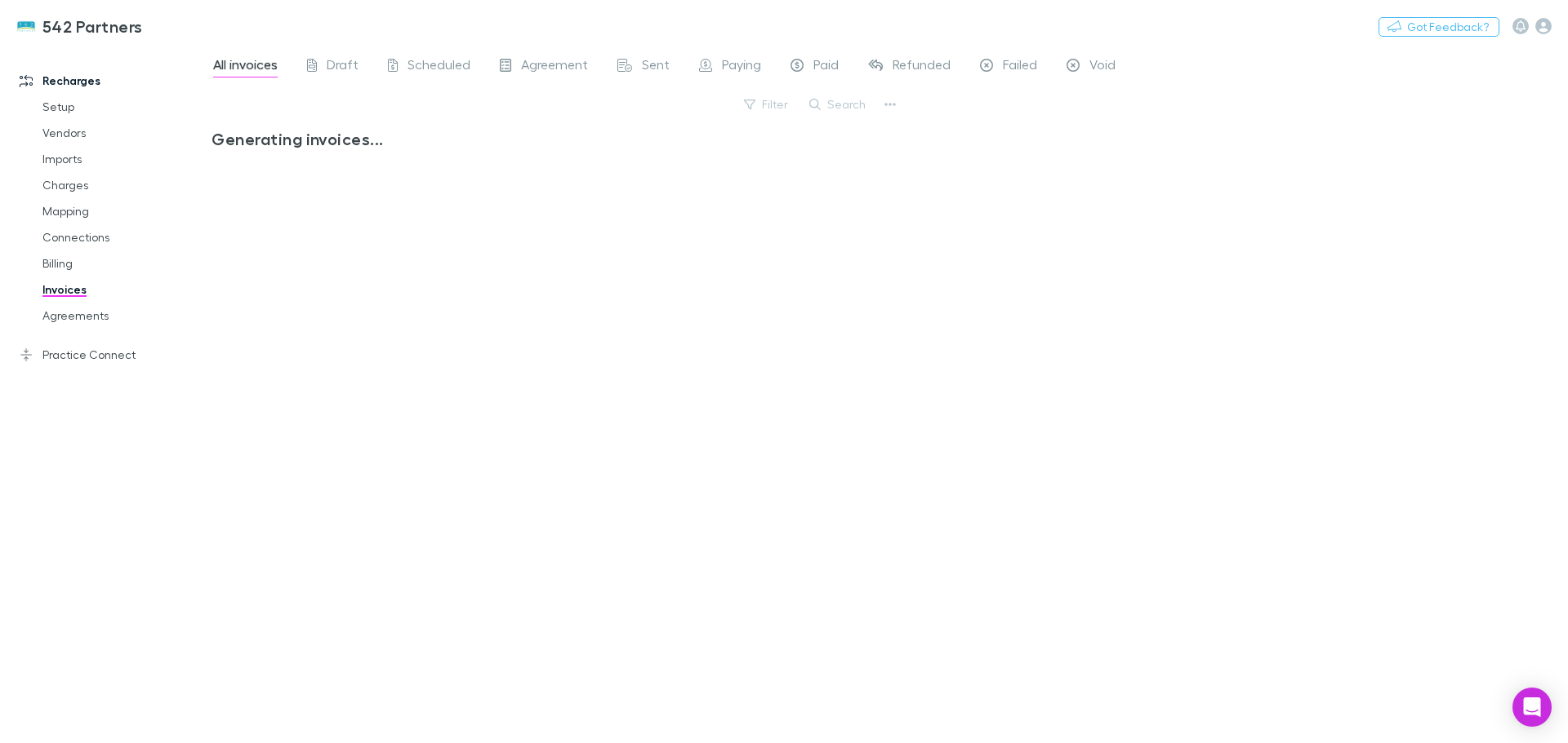
click at [844, 104] on button "Search" at bounding box center [838, 104] width 74 height 20
type input "*********"
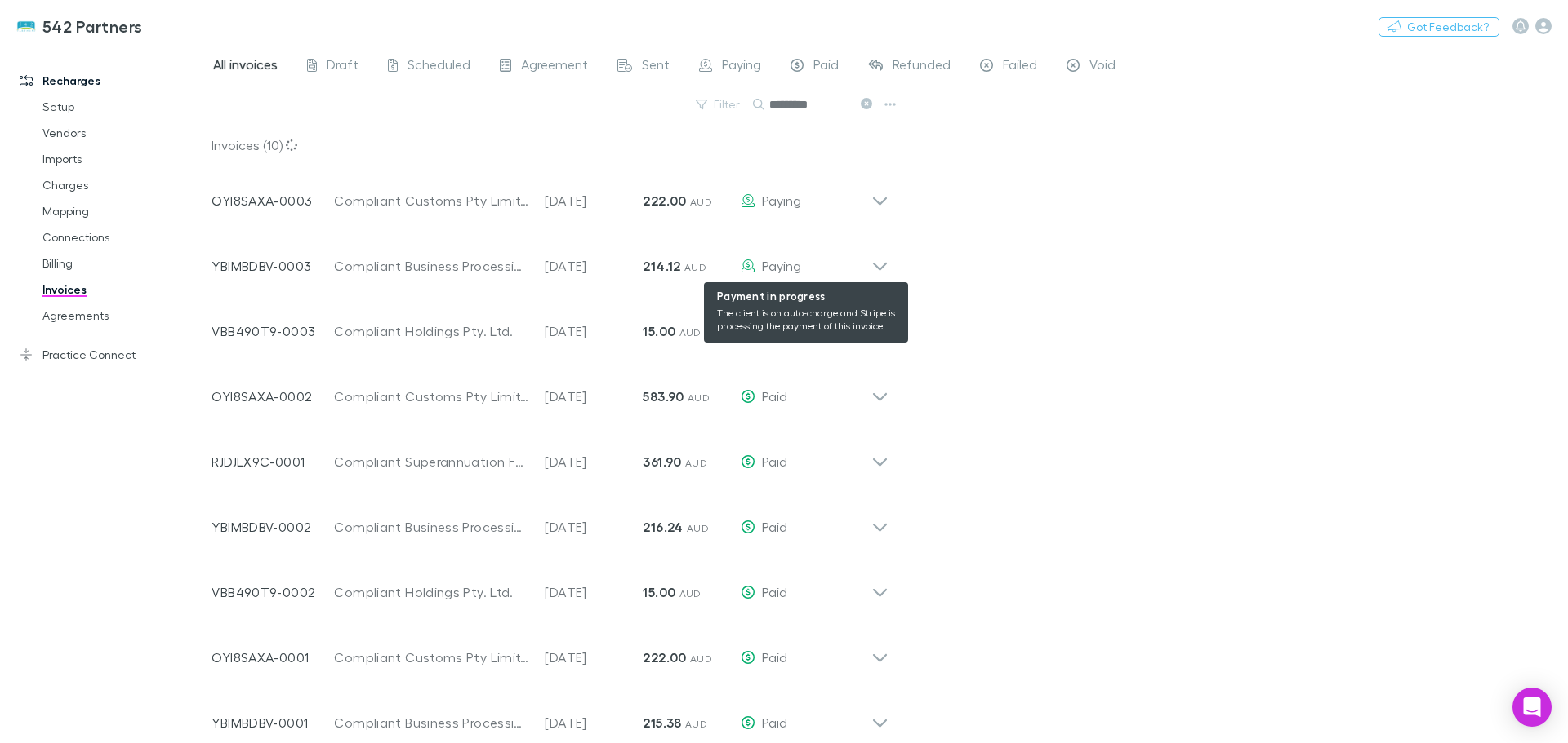
click at [875, 261] on icon at bounding box center [880, 259] width 17 height 33
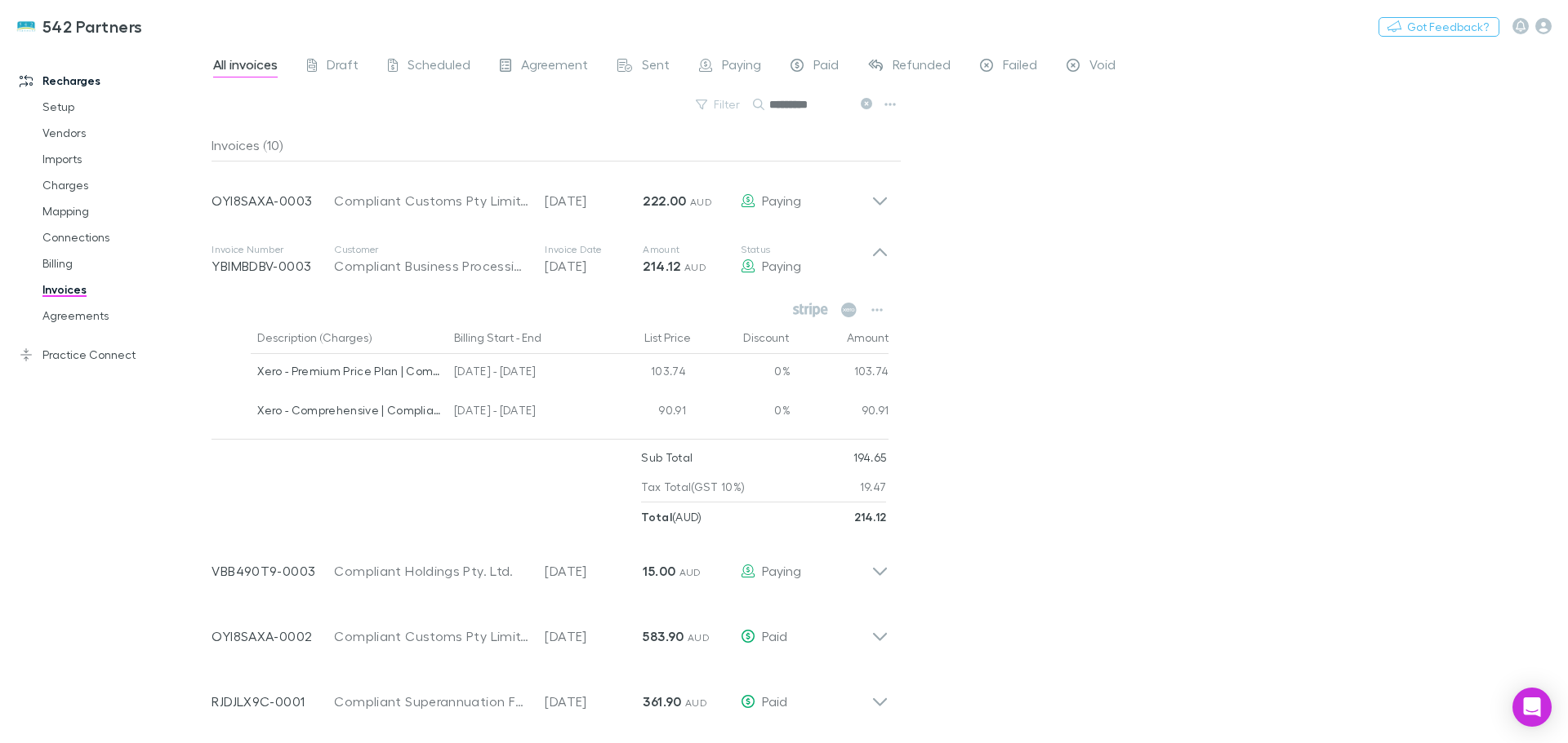
click at [887, 306] on button "button" at bounding box center [876, 309] width 23 height 23
click at [758, 558] on p "Open invoice on Xero" at bounding box center [776, 556] width 198 height 20
